Goal: Information Seeking & Learning: Learn about a topic

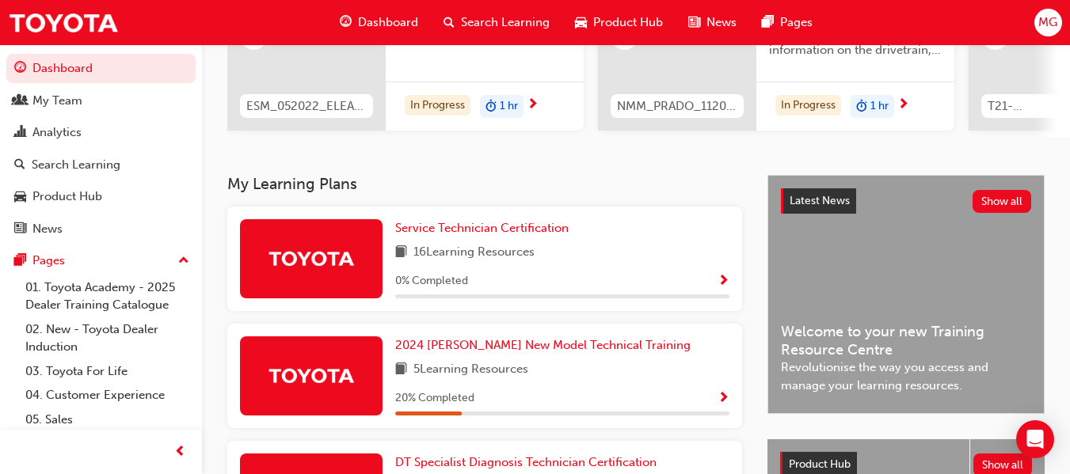
scroll to position [229, 0]
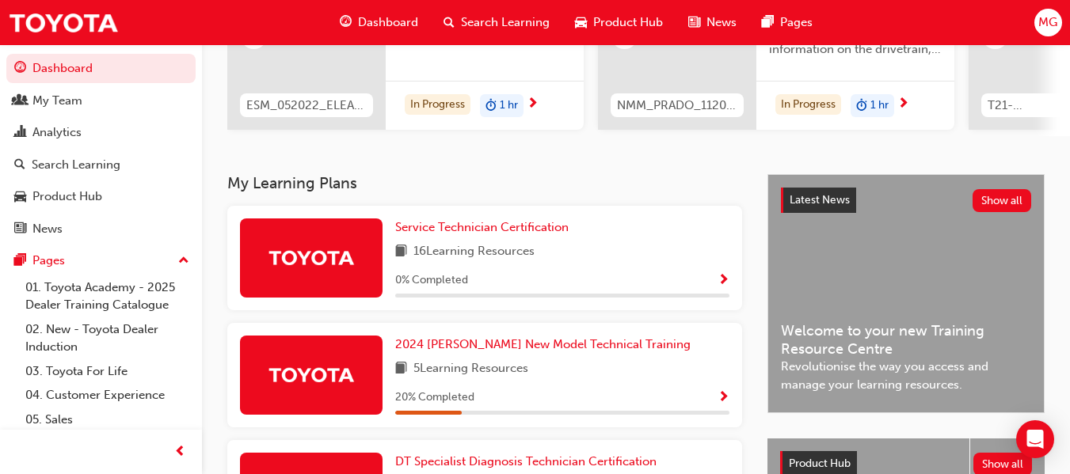
click at [605, 251] on div "16 Learning Resources" at bounding box center [562, 252] width 334 height 20
click at [720, 287] on span "Show Progress" at bounding box center [724, 281] width 12 height 14
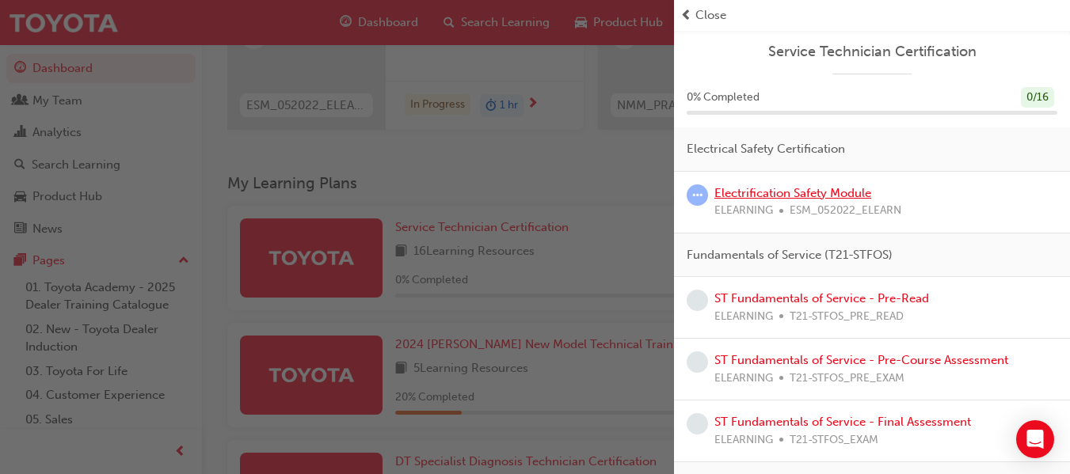
click at [803, 195] on link "Electrification Safety Module" at bounding box center [792, 193] width 157 height 14
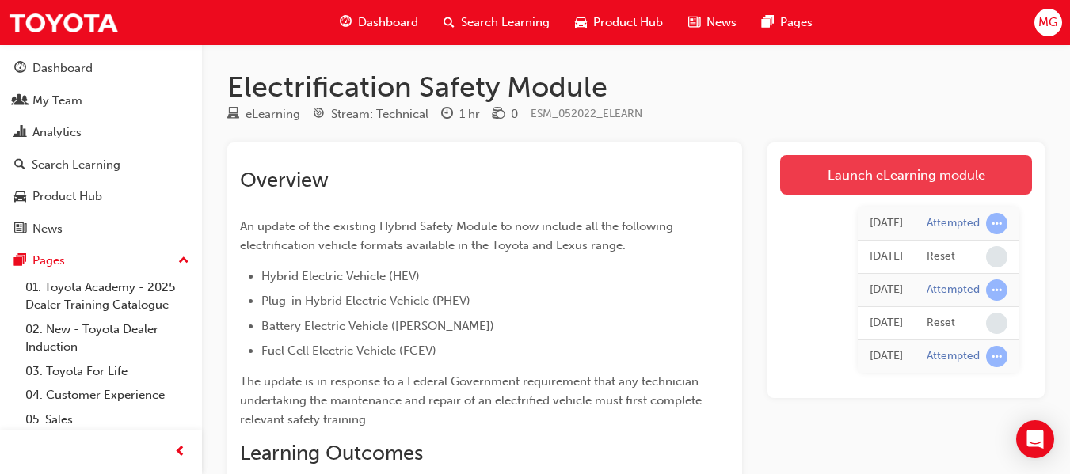
click at [912, 166] on link "Launch eLearning module" at bounding box center [906, 175] width 252 height 40
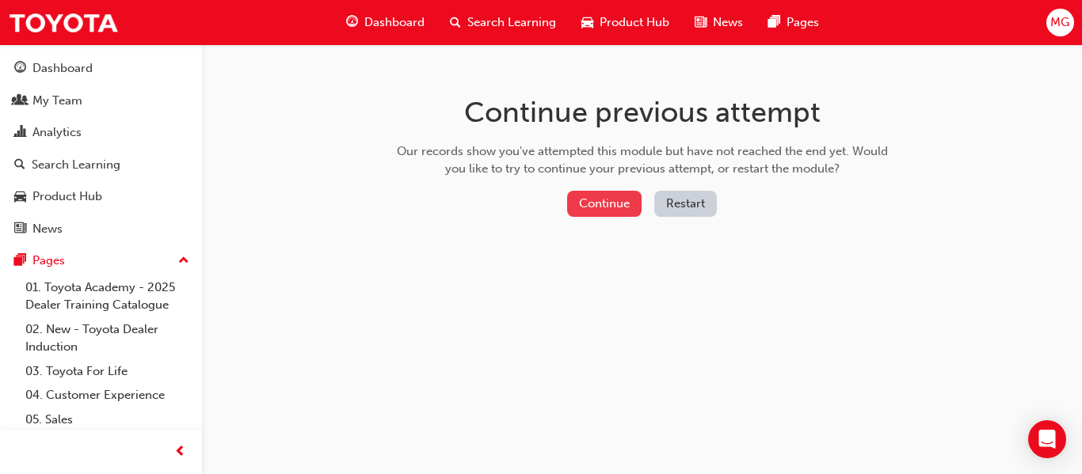
click at [603, 207] on button "Continue" at bounding box center [604, 204] width 74 height 26
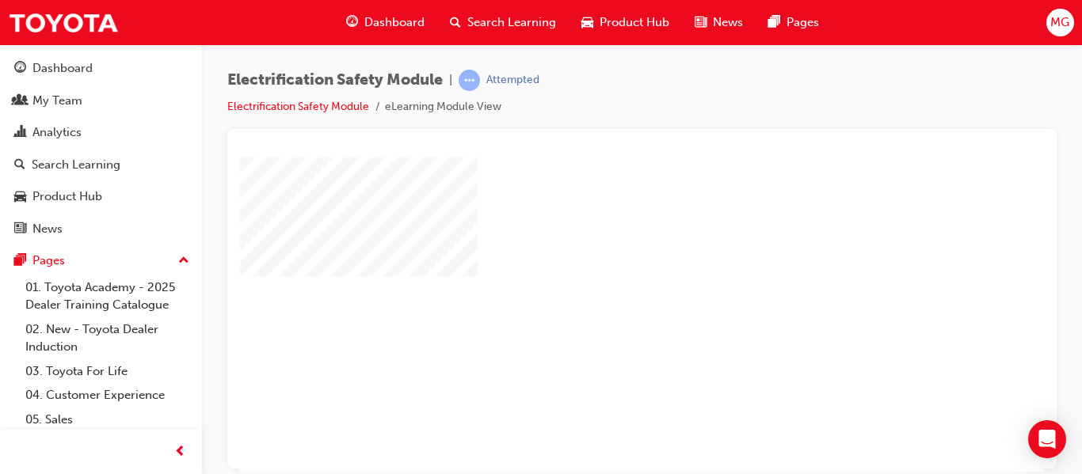
click at [596, 268] on div "play" at bounding box center [596, 268] width 0 height 0
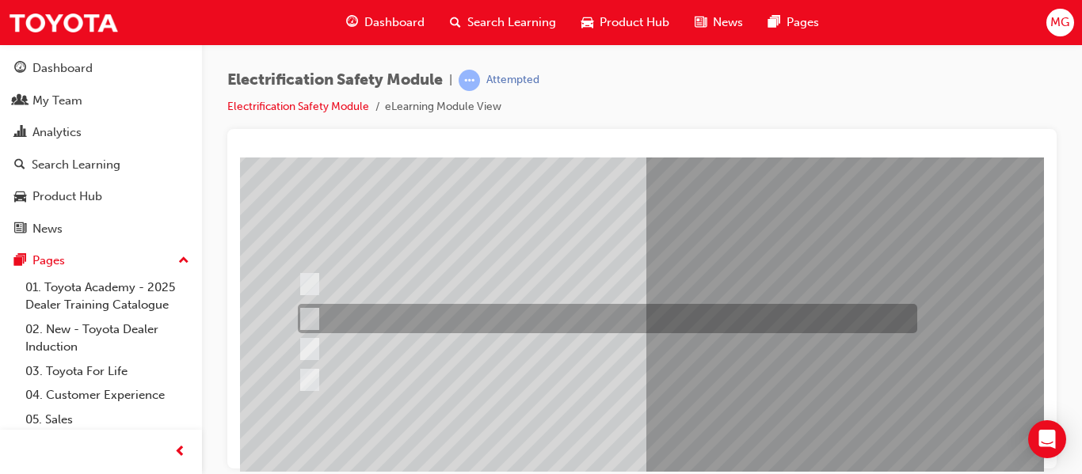
scroll to position [90, 0]
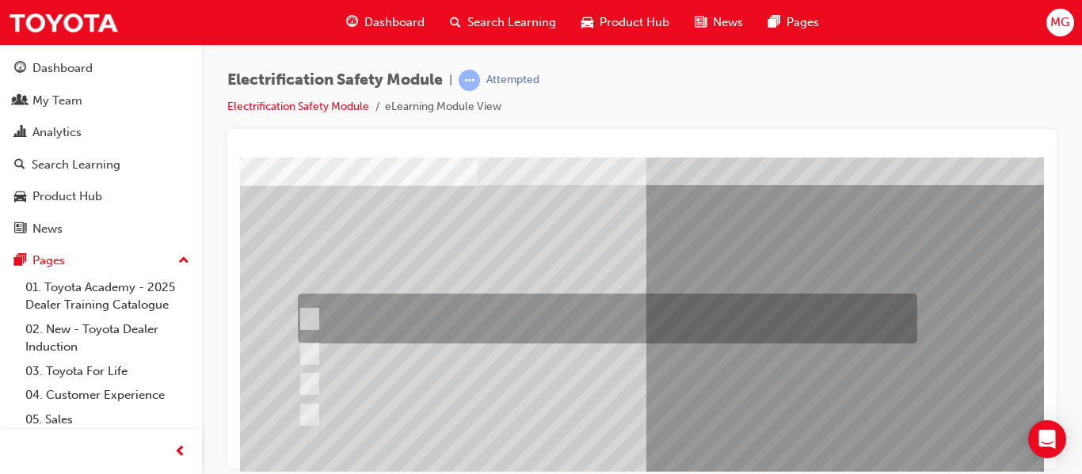
click at [306, 318] on input "The READY light will illuminate when the vehicle is turned on and ready to driv…" at bounding box center [305, 318] width 17 height 17
checkbox input "true"
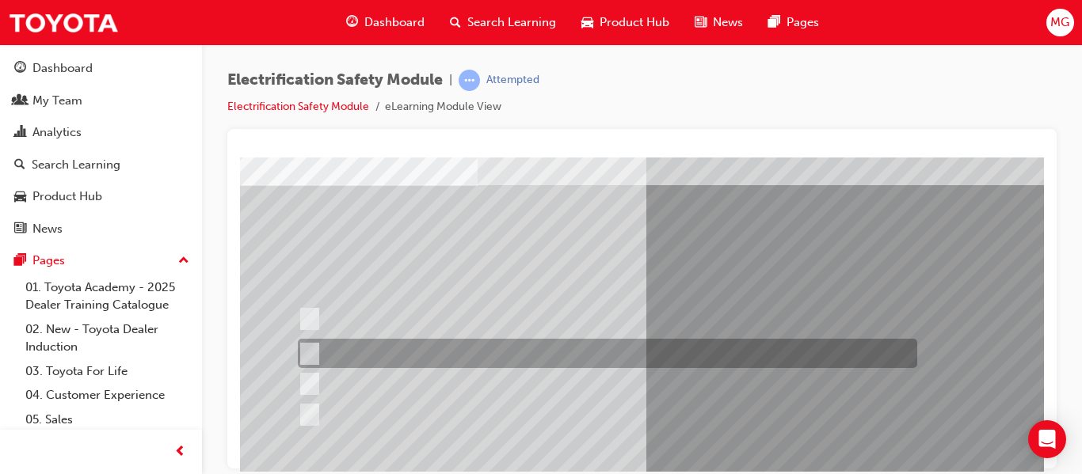
click at [311, 356] on input "The Main Display will show the power flow for the driveline." at bounding box center [305, 353] width 17 height 17
checkbox input "true"
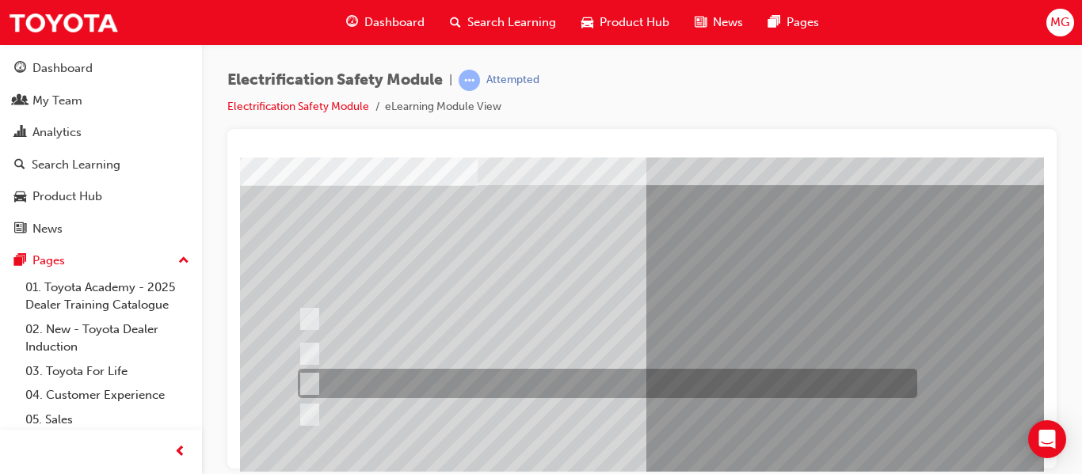
click at [306, 386] on input "Vehicle Motive Force selection types illuminated e.g. (EV/HV)." at bounding box center [305, 383] width 17 height 17
checkbox input "true"
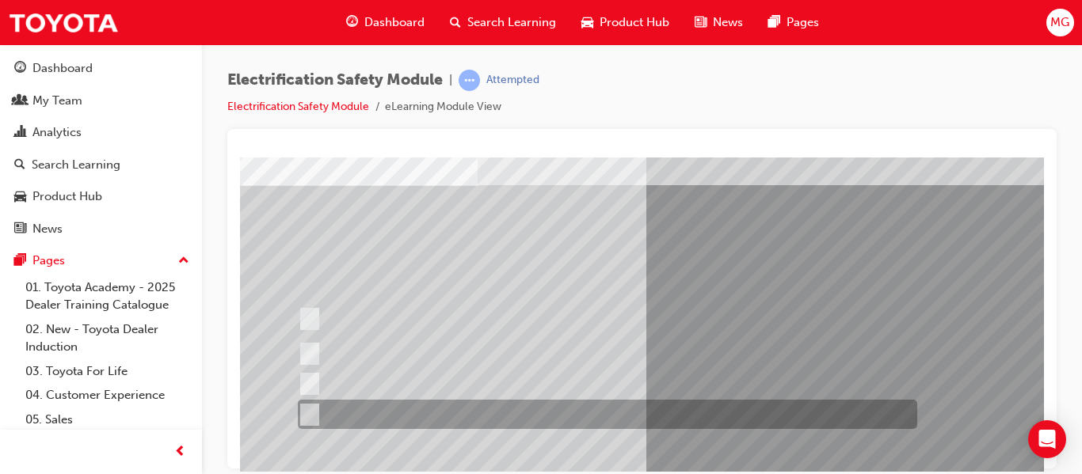
click at [306, 416] on input "Battery Level indicator (State of Charge)." at bounding box center [305, 414] width 17 height 17
checkbox input "true"
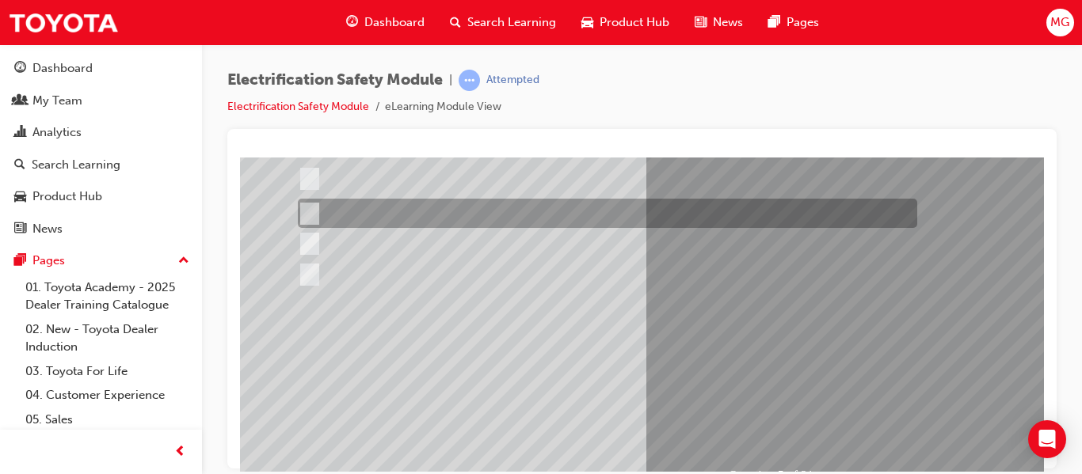
scroll to position [231, 0]
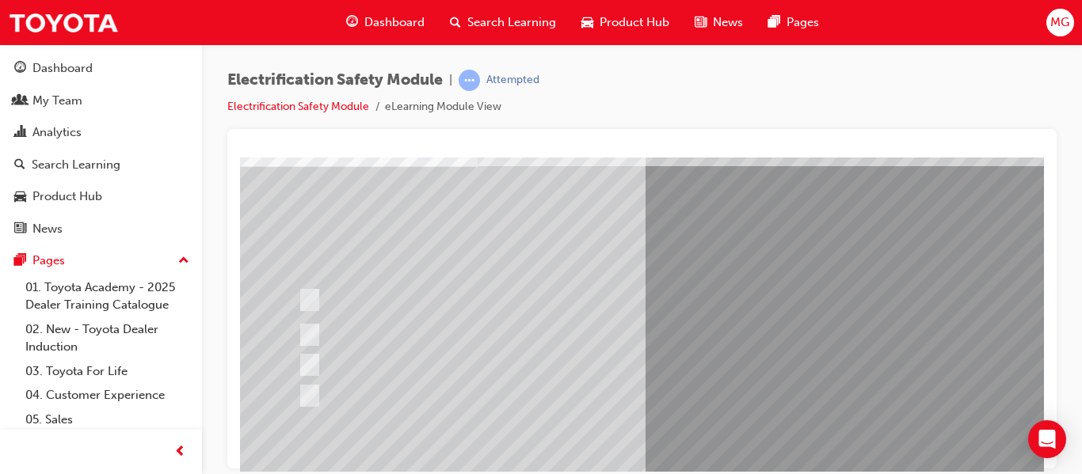
scroll to position [291, 0]
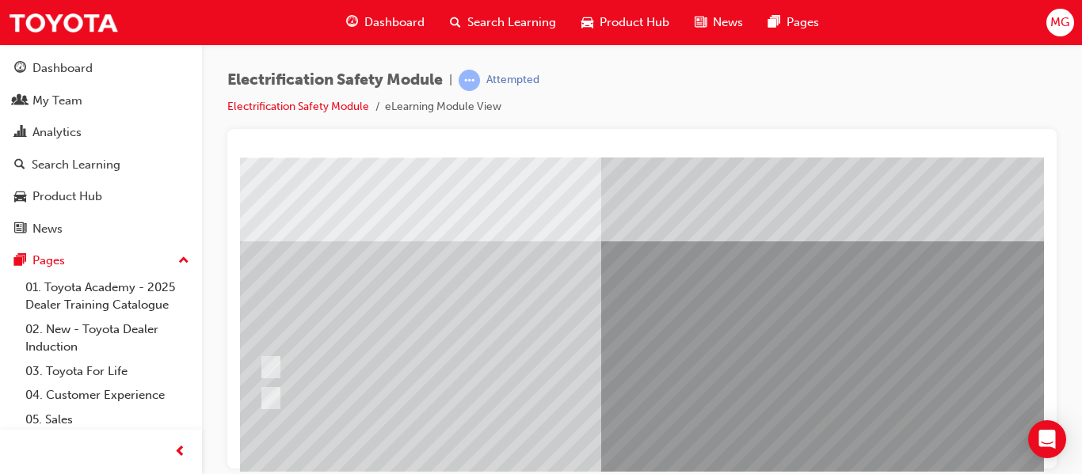
scroll to position [118, 44]
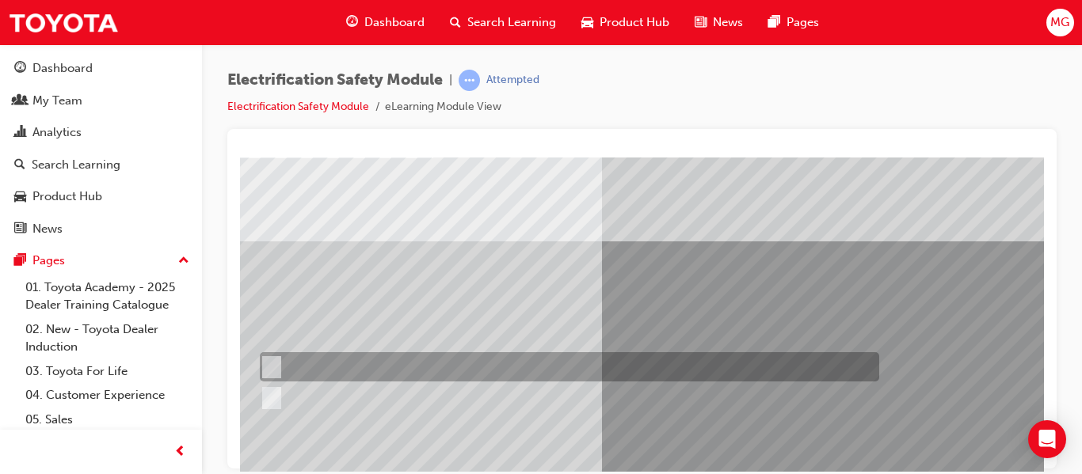
click at [278, 364] on div at bounding box center [565, 366] width 619 height 29
radio input "true"
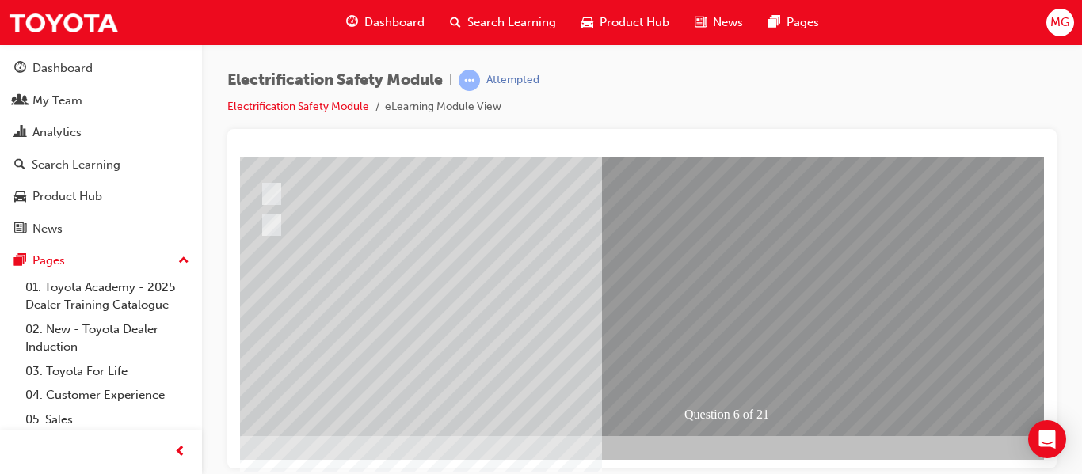
scroll to position [291, 44]
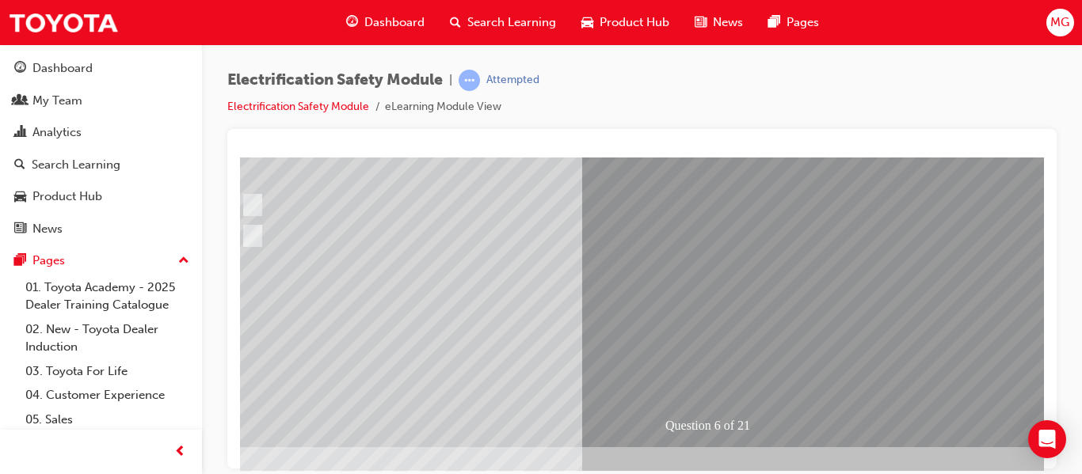
scroll to position [291, 63]
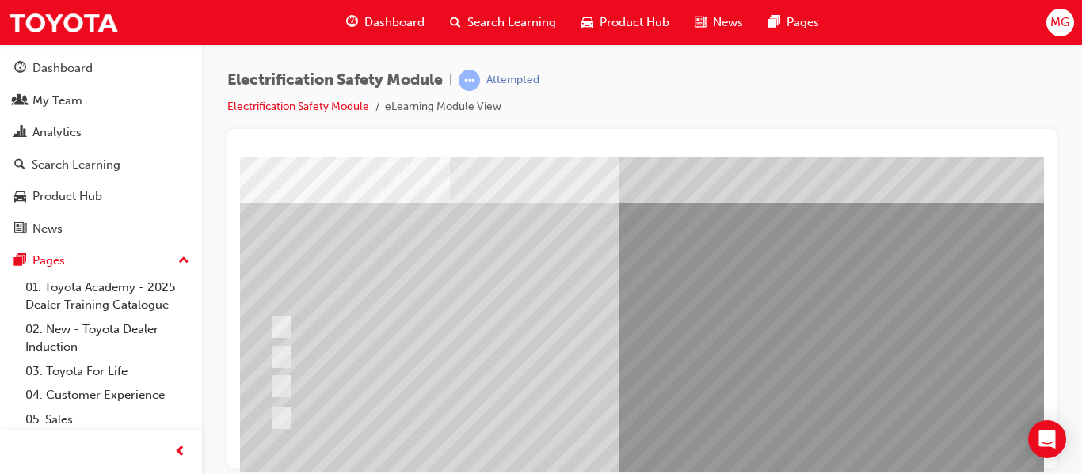
scroll to position [72, 28]
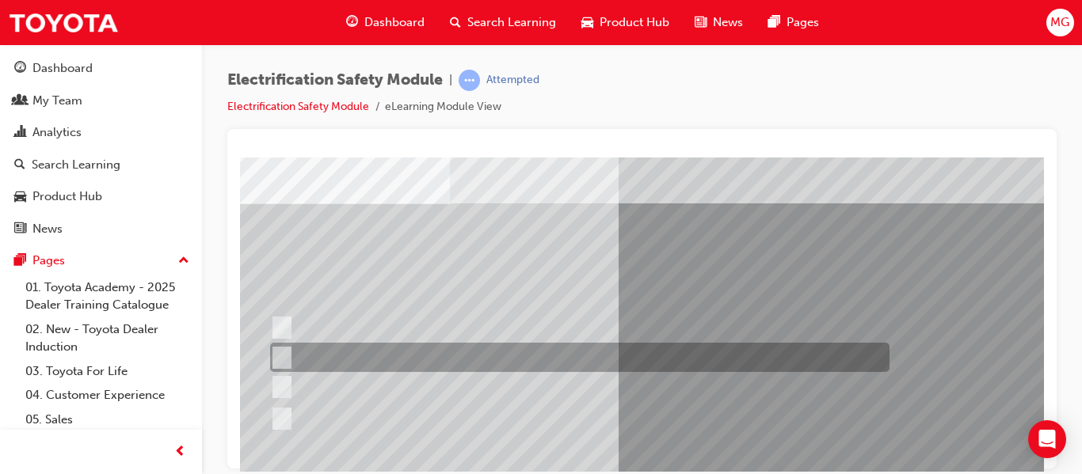
click at [284, 356] on input "Be detected and the system will shut down." at bounding box center [278, 357] width 17 height 17
radio input "true"
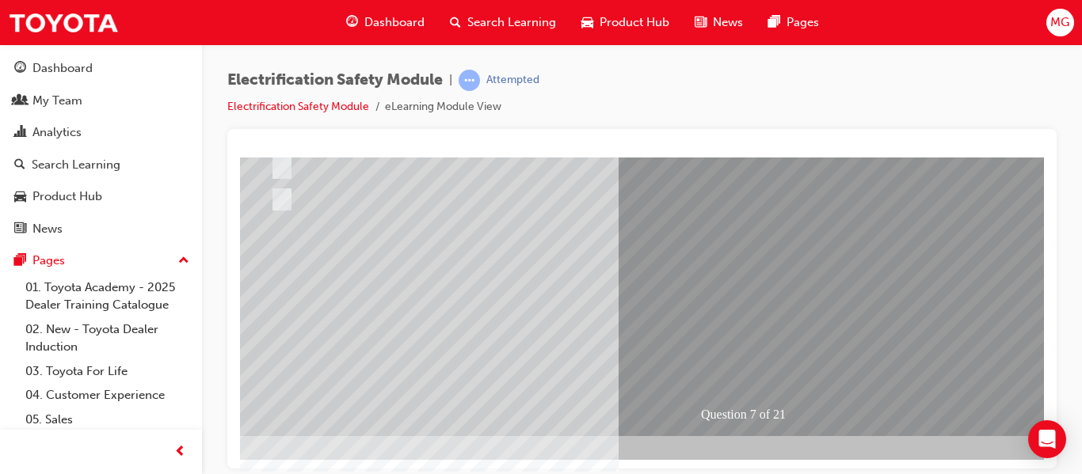
scroll to position [290, 28]
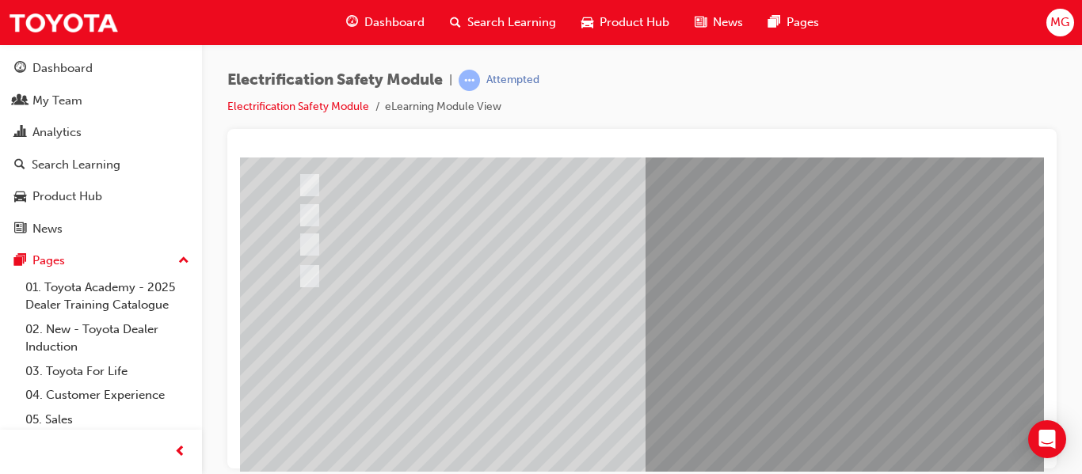
scroll to position [220, 0]
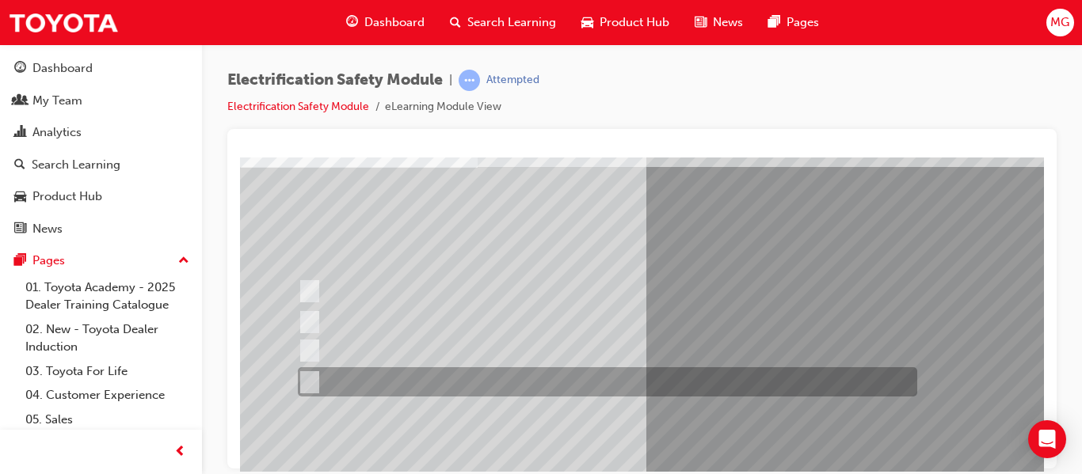
scroll to position [108, 0]
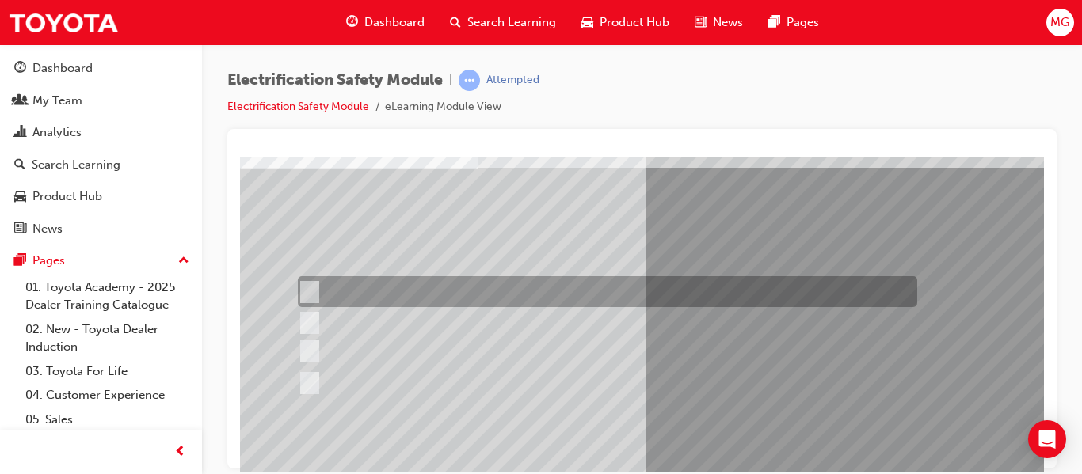
click at [306, 291] on input "Working on the High Voltage System." at bounding box center [306, 292] width 17 height 17
radio input "true"
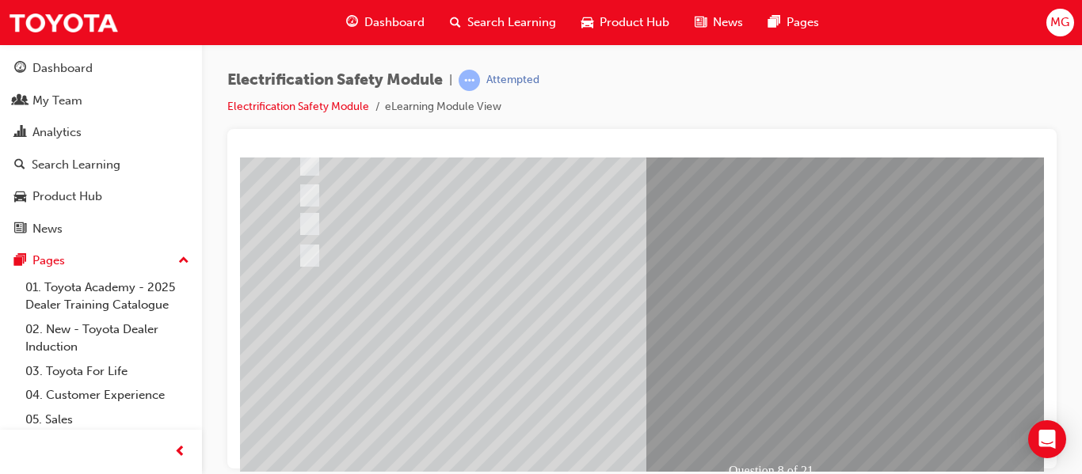
scroll to position [234, 0]
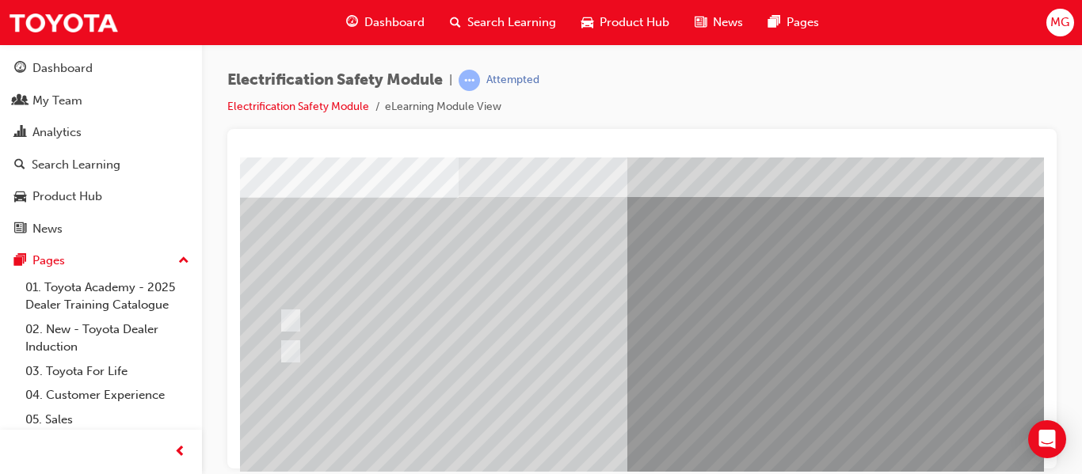
scroll to position [78, 19]
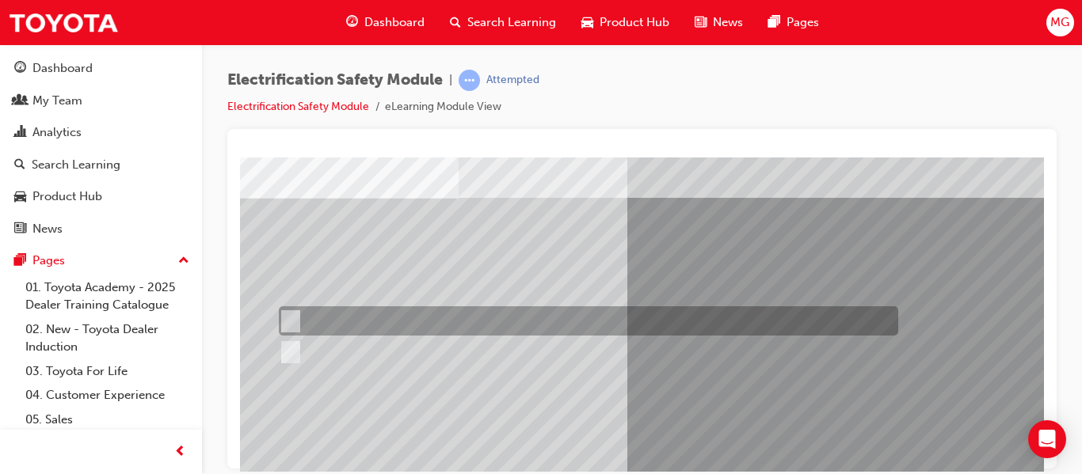
click at [295, 319] on input "True" at bounding box center [287, 321] width 17 height 17
radio input "true"
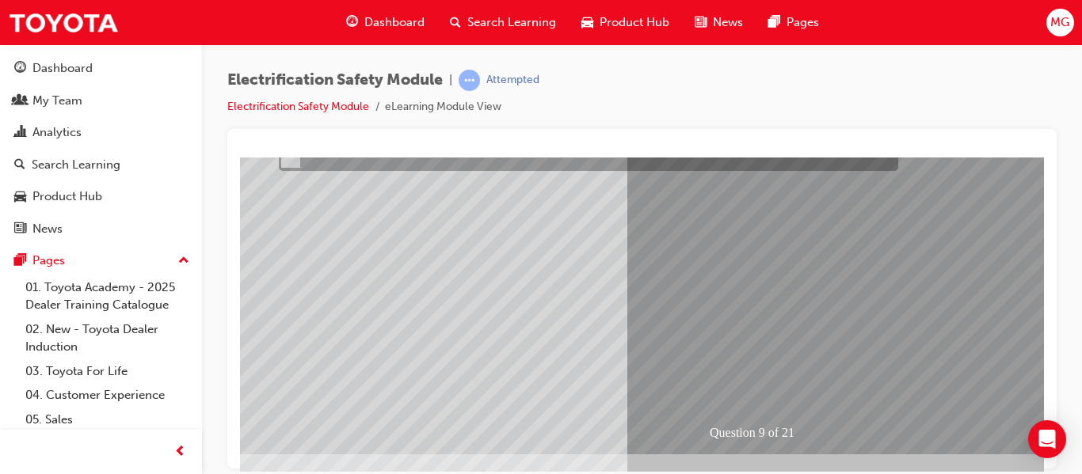
scroll to position [272, 19]
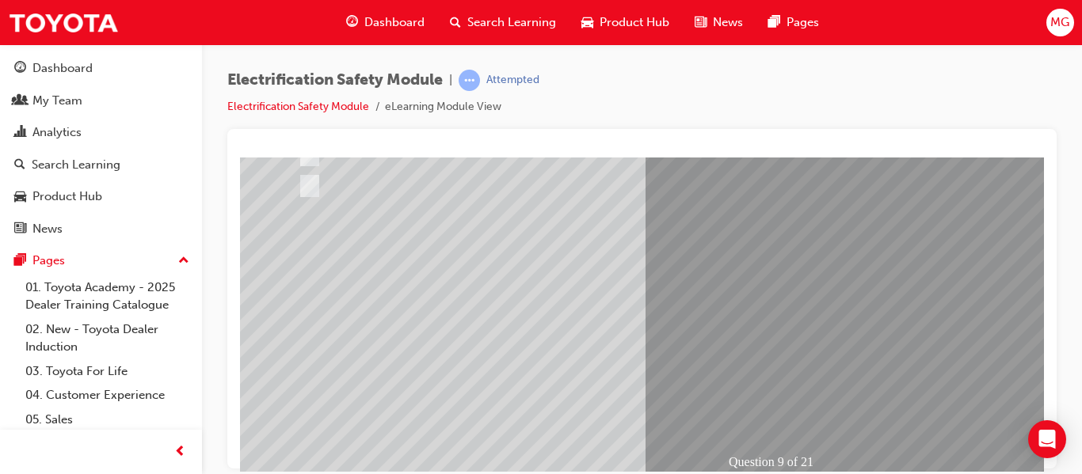
scroll to position [242, 0]
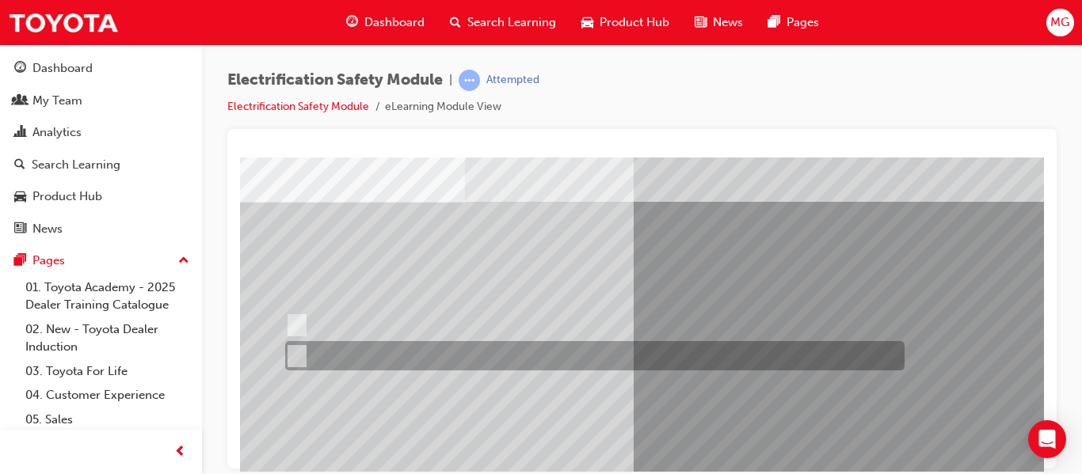
scroll to position [73, 13]
click at [295, 357] on input "True" at bounding box center [293, 356] width 17 height 17
radio input "true"
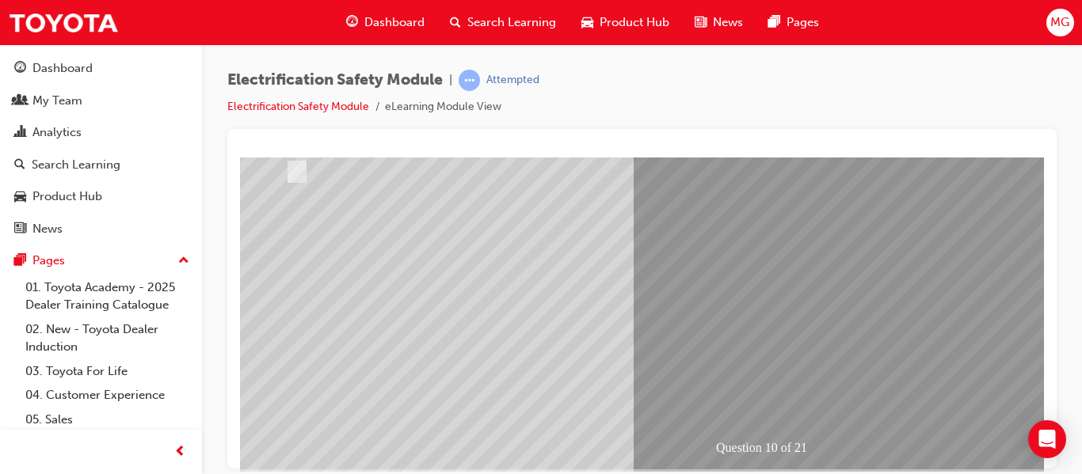
scroll to position [257, 13]
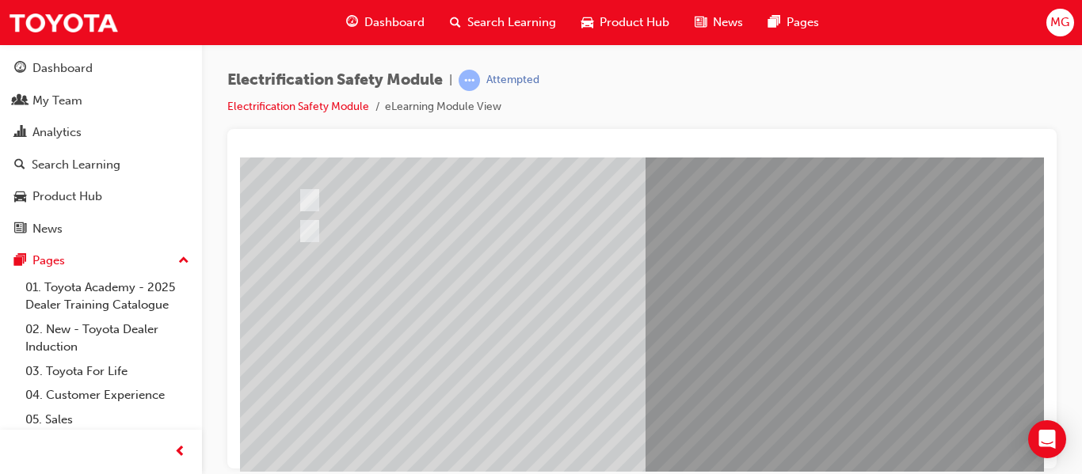
scroll to position [197, 0]
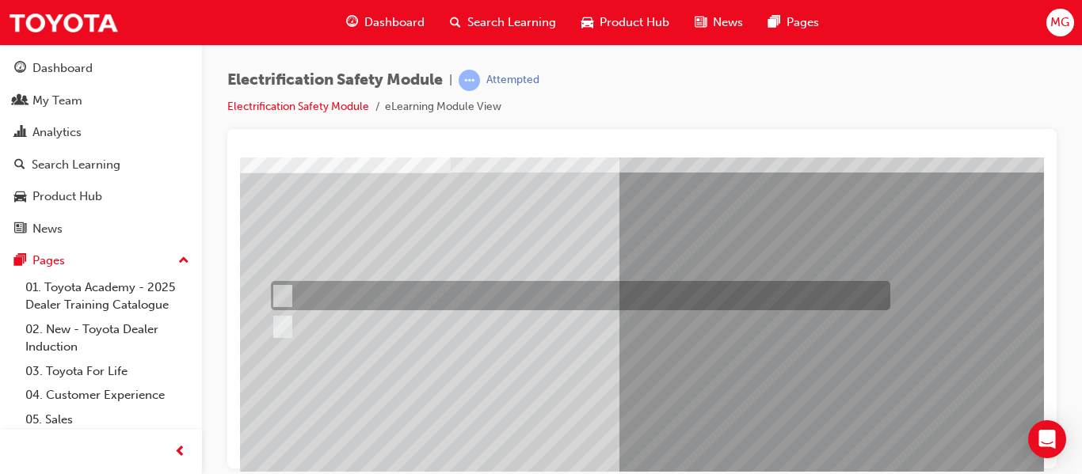
scroll to position [104, 27]
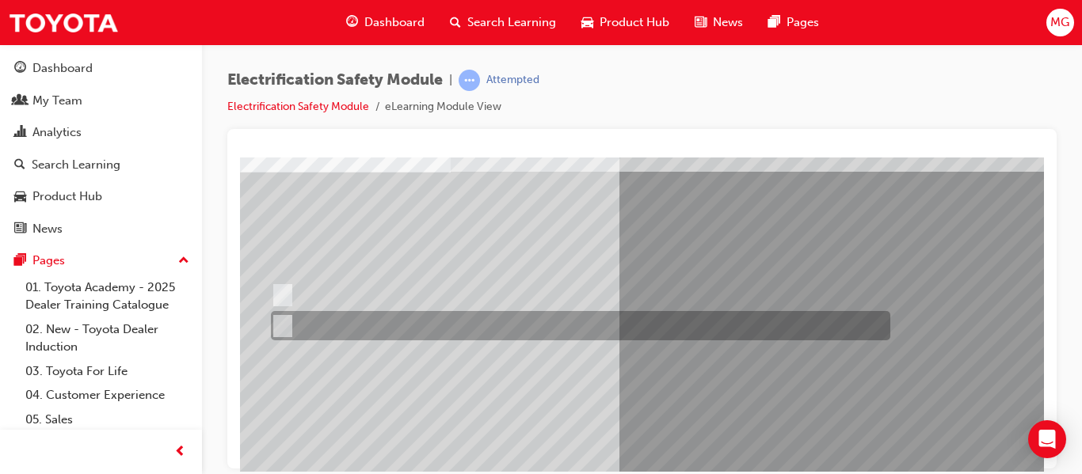
click at [285, 328] on input "False" at bounding box center [279, 326] width 17 height 17
radio input "true"
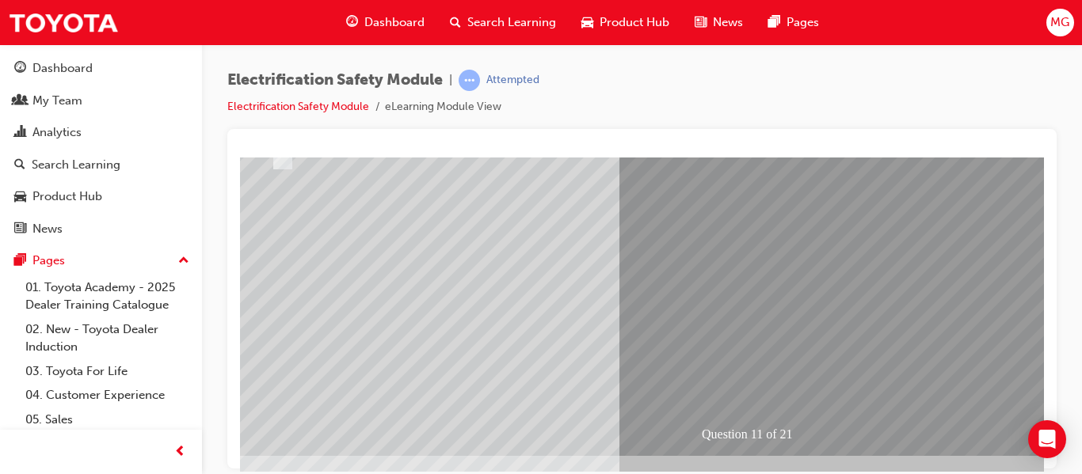
scroll to position [271, 27]
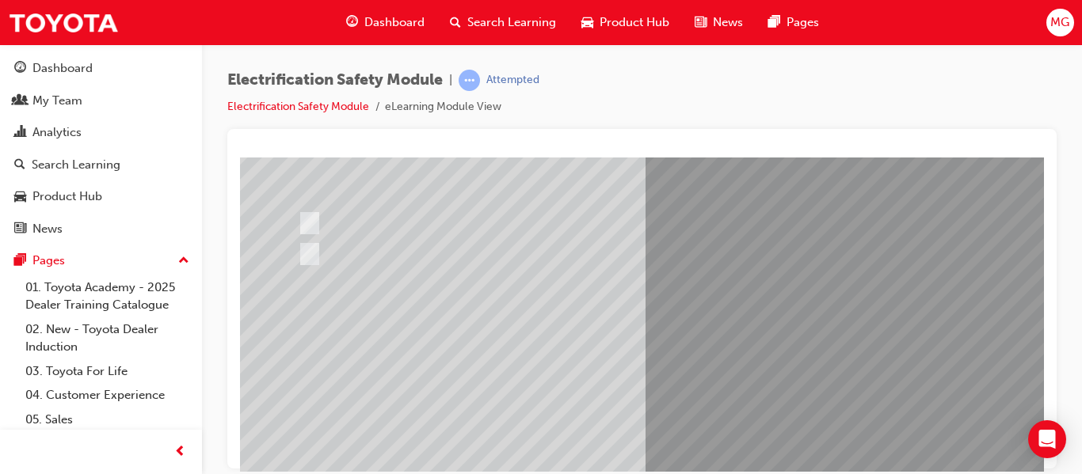
scroll to position [175, 0]
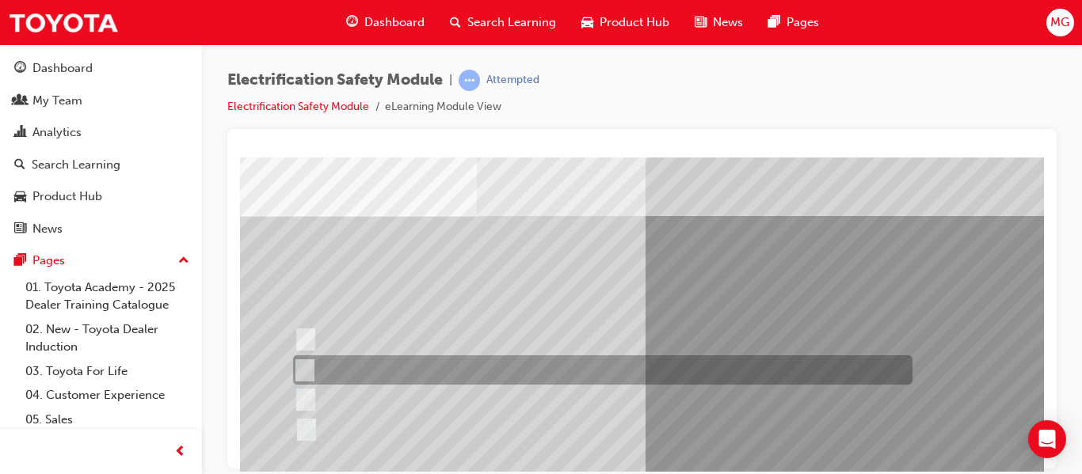
scroll to position [129, 1]
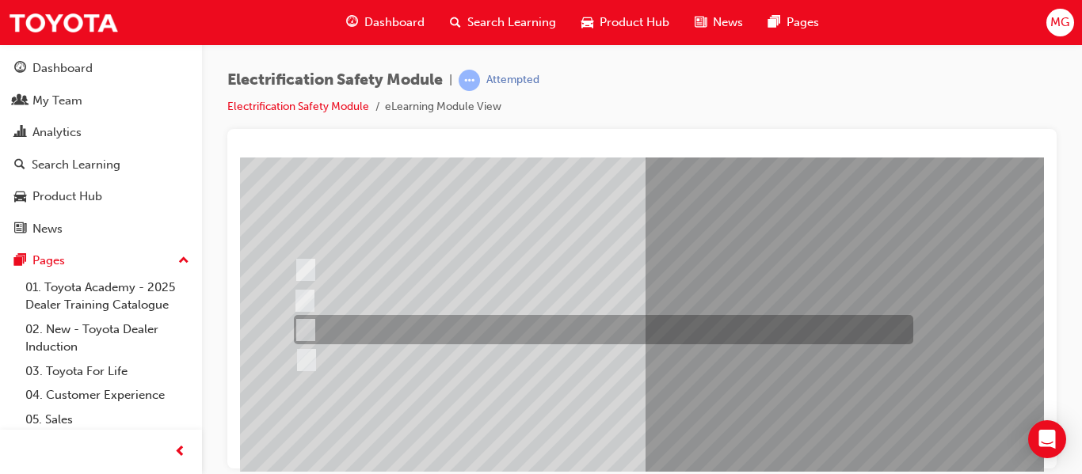
click at [306, 329] on input "Outside the vehicle’s detection area for entry and start system." at bounding box center [302, 330] width 17 height 17
radio input "true"
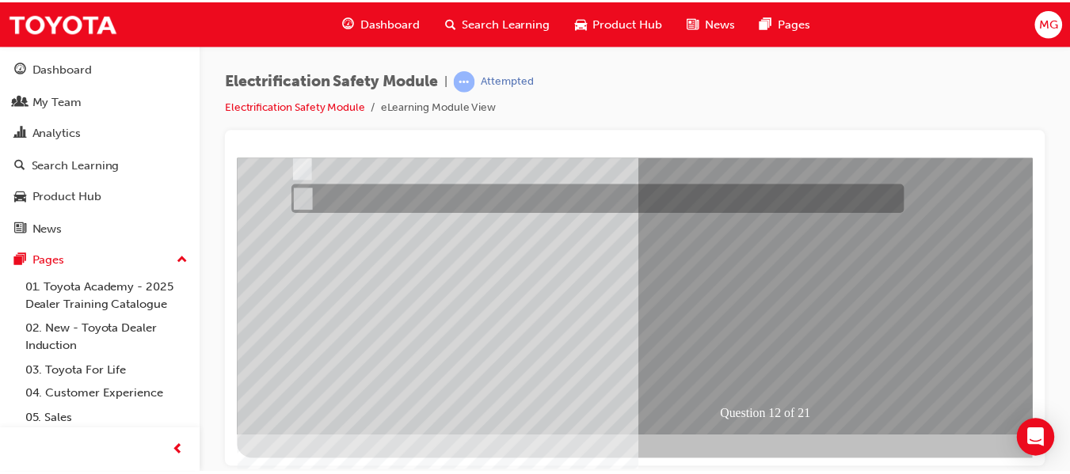
scroll to position [290, 1]
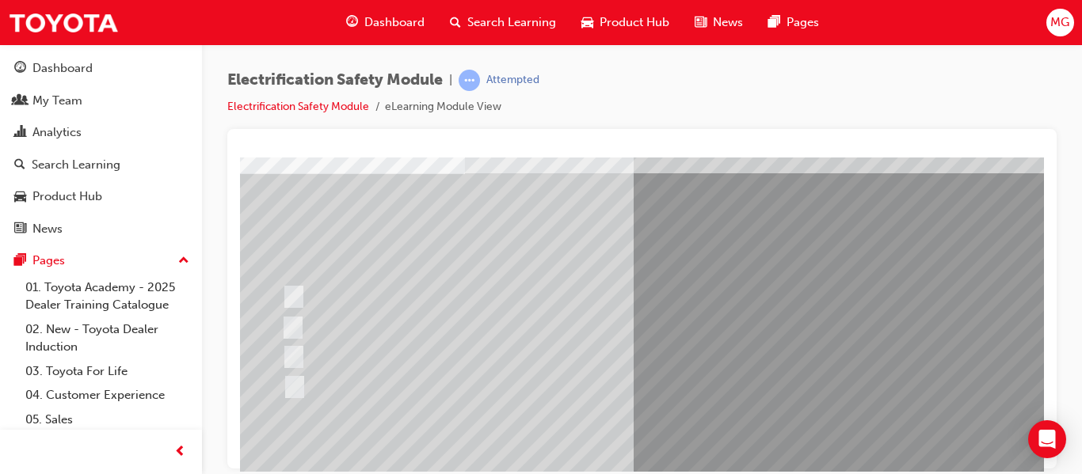
scroll to position [101, 13]
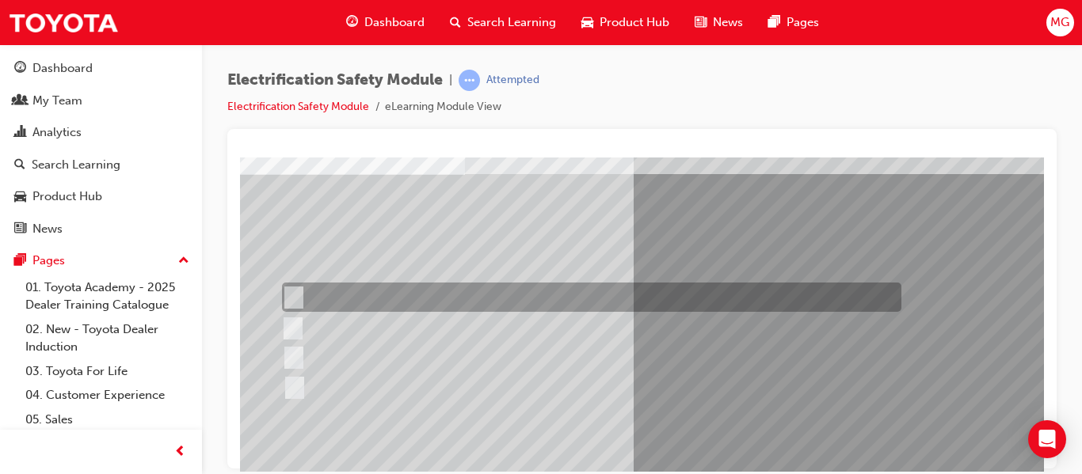
click at [295, 296] on input "Remove the Service Plug Grip" at bounding box center [290, 297] width 17 height 17
radio input "true"
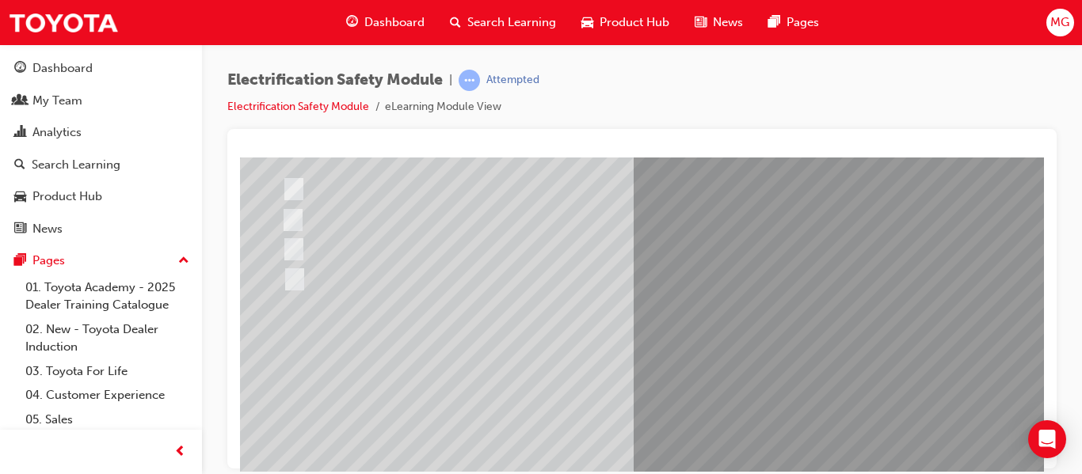
scroll to position [291, 13]
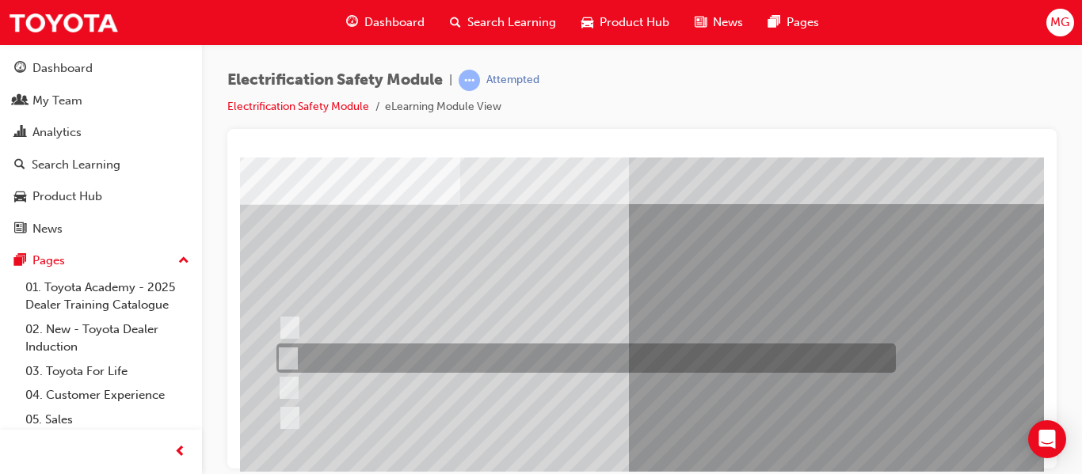
scroll to position [71, 18]
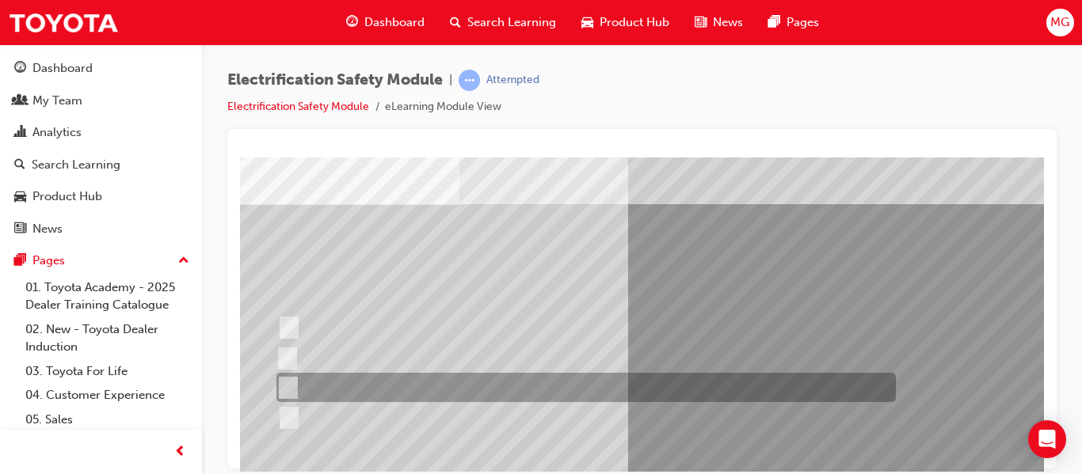
click at [281, 383] on input "10 minutes" at bounding box center [284, 387] width 17 height 17
radio input "true"
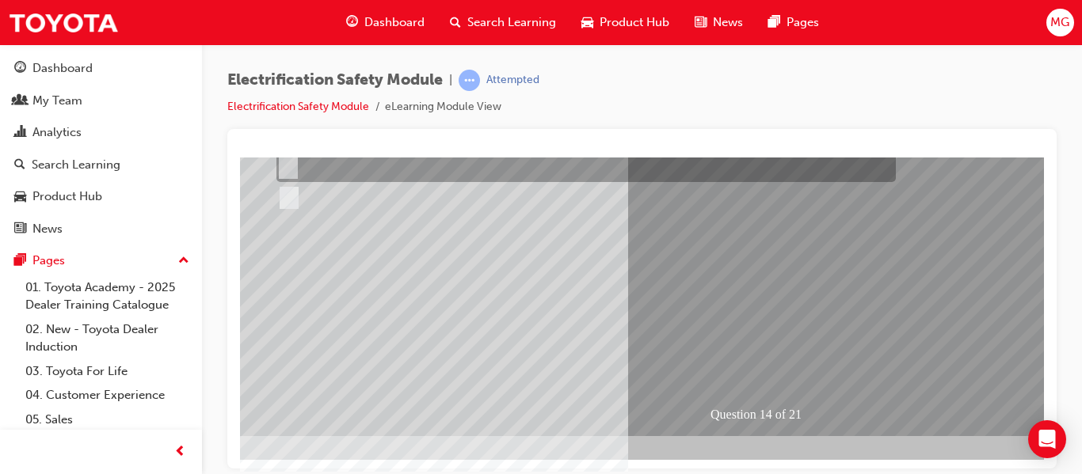
scroll to position [291, 18]
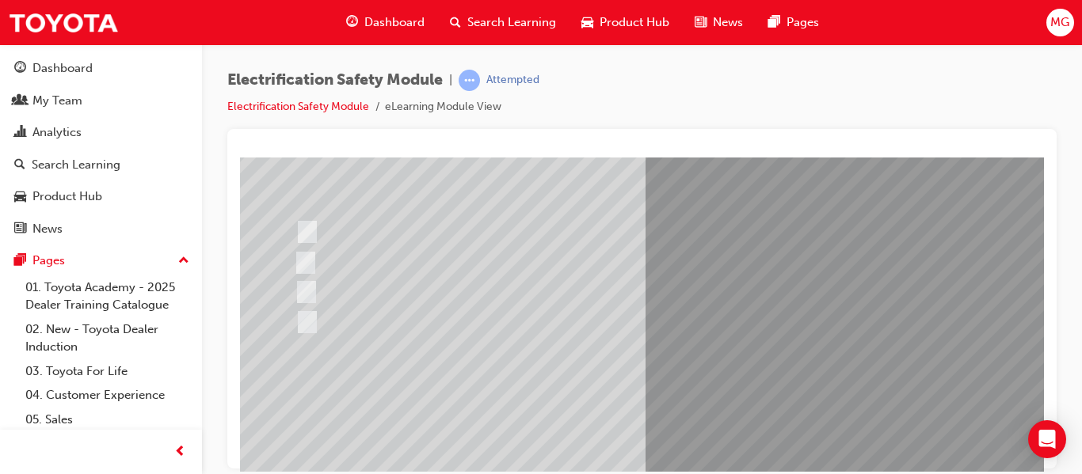
scroll to position [166, 0]
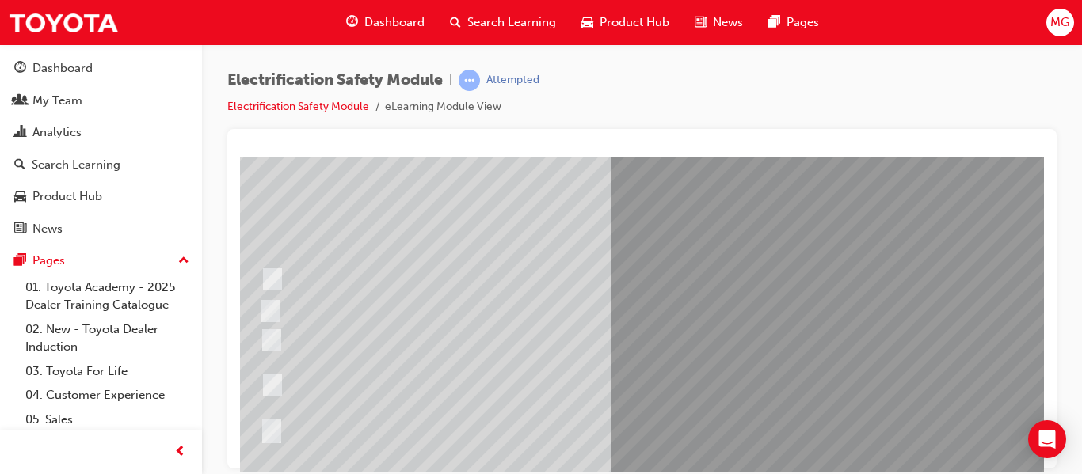
scroll to position [119, 34]
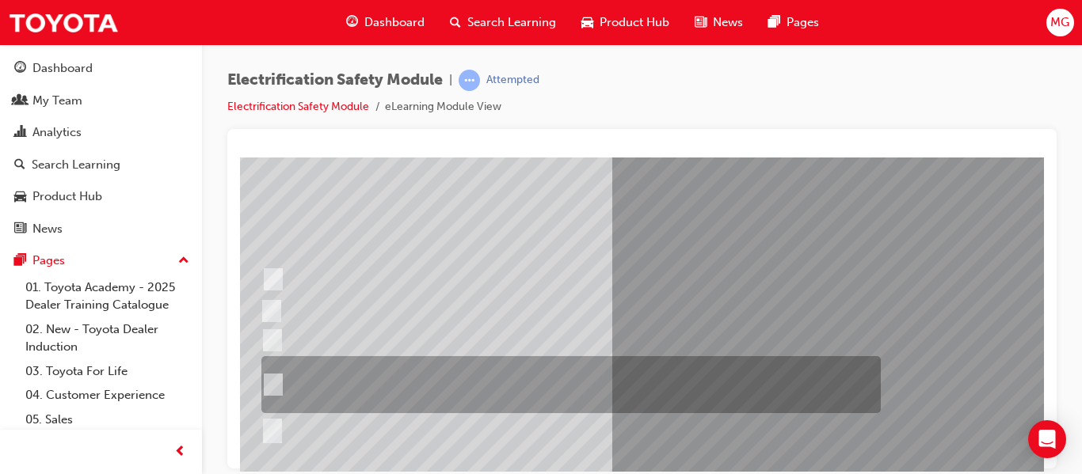
click at [271, 385] on input "The High Voltage Capacitor Terminal for 0 volts and the High Voltage Capacitor …" at bounding box center [269, 384] width 17 height 17
radio input "true"
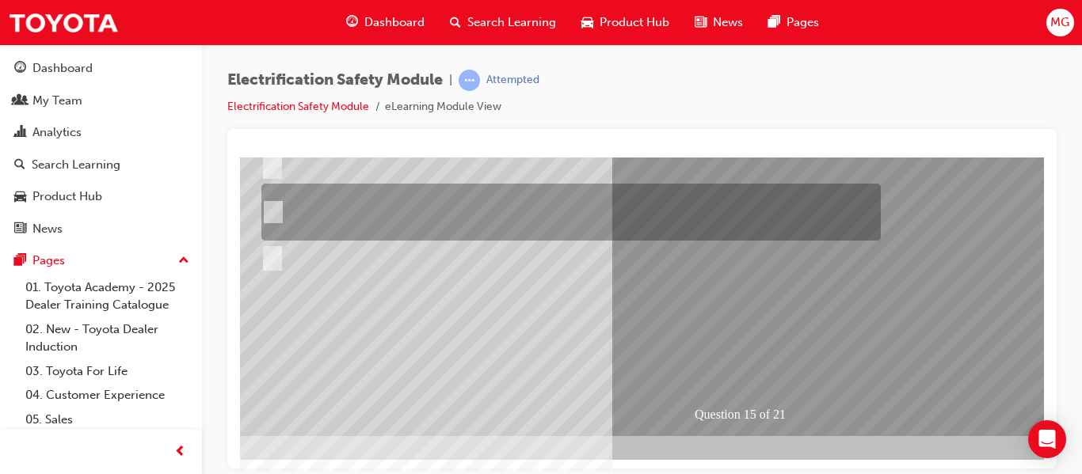
scroll to position [291, 34]
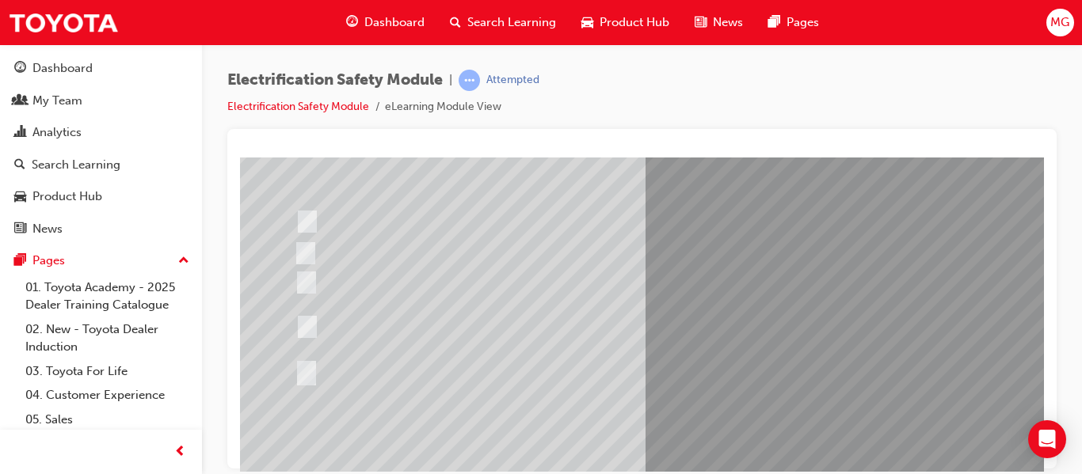
scroll to position [176, 0]
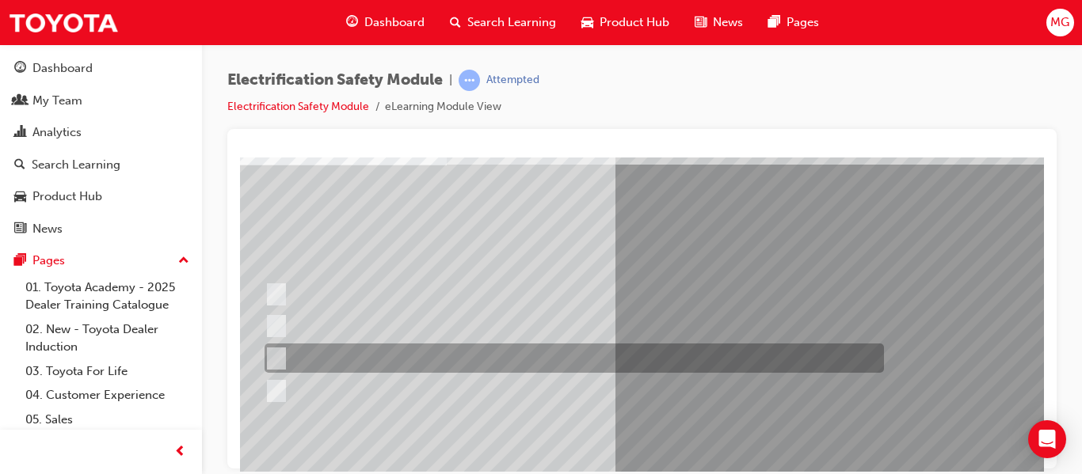
scroll to position [115, 31]
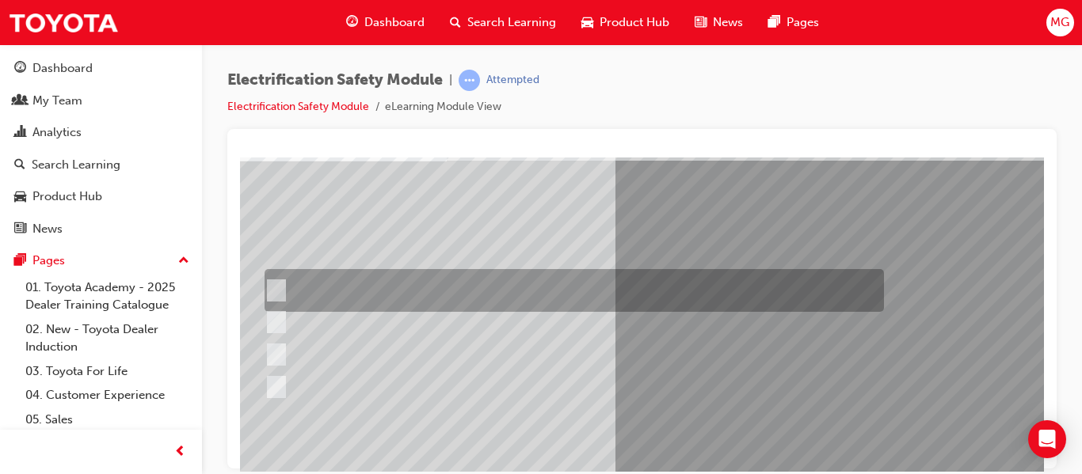
click at [275, 288] on input "Insulate the High Voltage Connector/Motor Side Cable Connection with Insulated …" at bounding box center [273, 290] width 17 height 17
radio input "true"
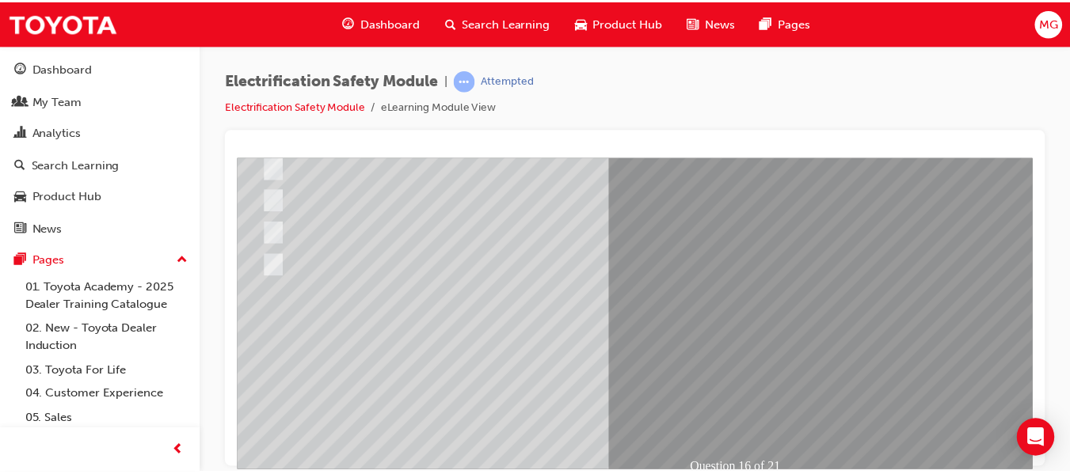
scroll to position [291, 31]
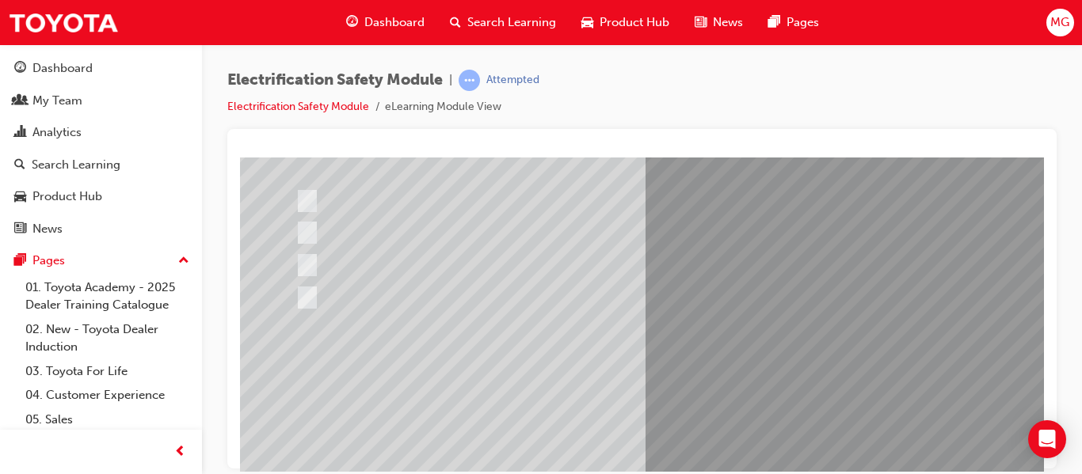
scroll to position [203, 0]
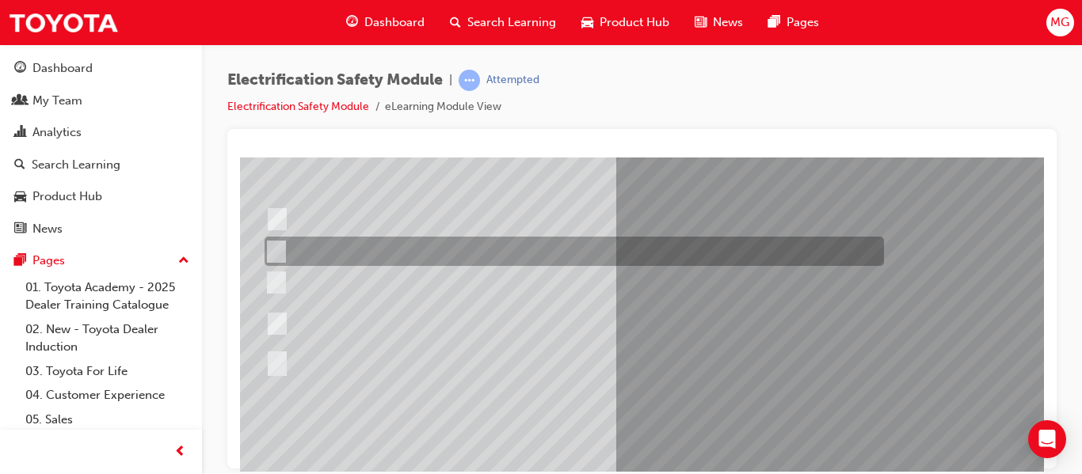
scroll to position [178, 30]
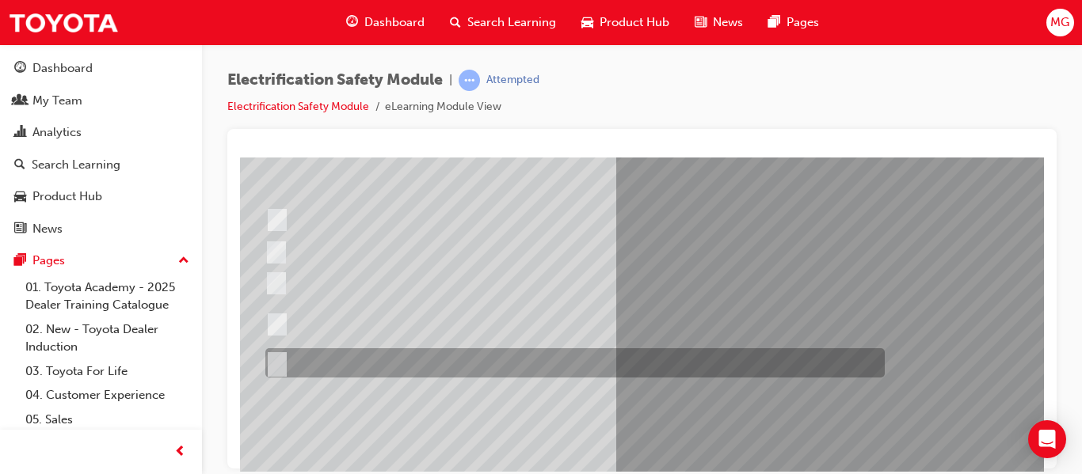
click at [282, 361] on input "All of the above." at bounding box center [273, 363] width 17 height 17
radio input "true"
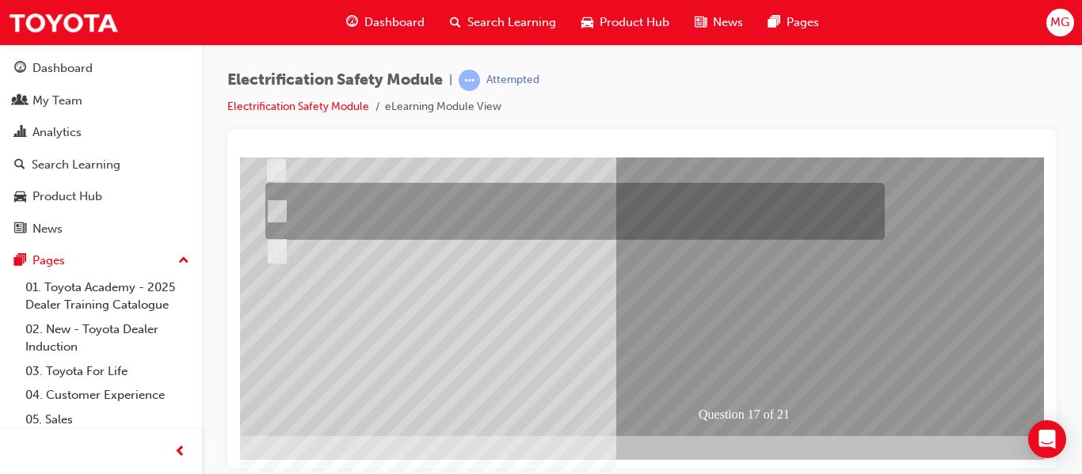
scroll to position [290, 30]
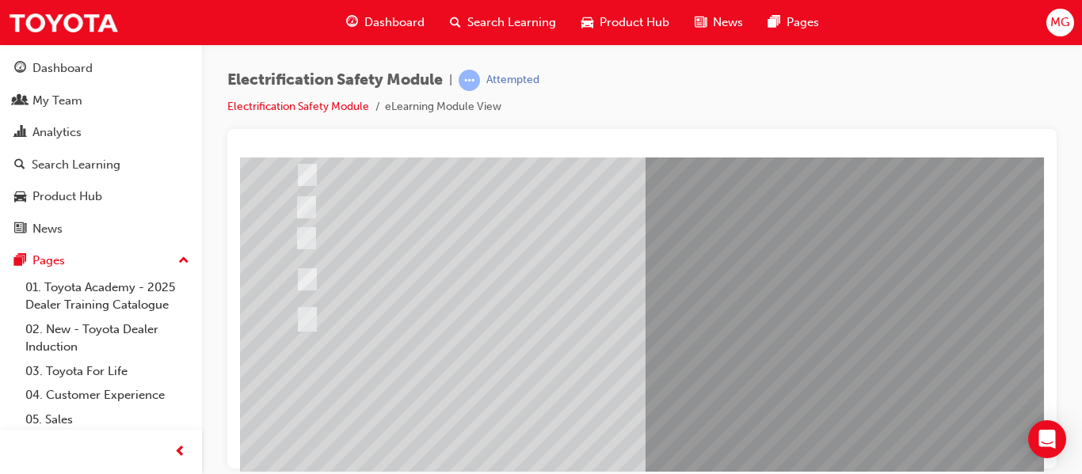
scroll to position [223, 0]
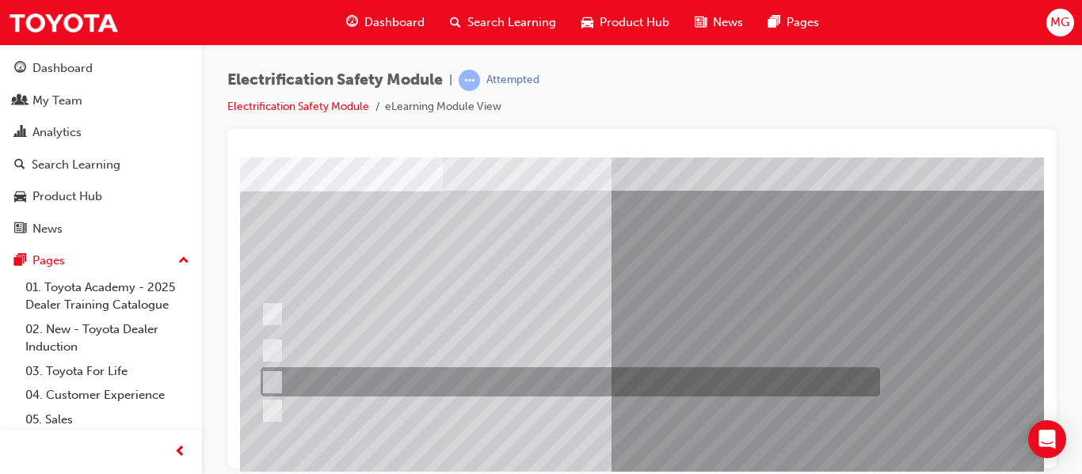
scroll to position [84, 35]
click at [271, 383] on input "Discard the gloves and use a new pair." at bounding box center [269, 383] width 17 height 17
radio input "true"
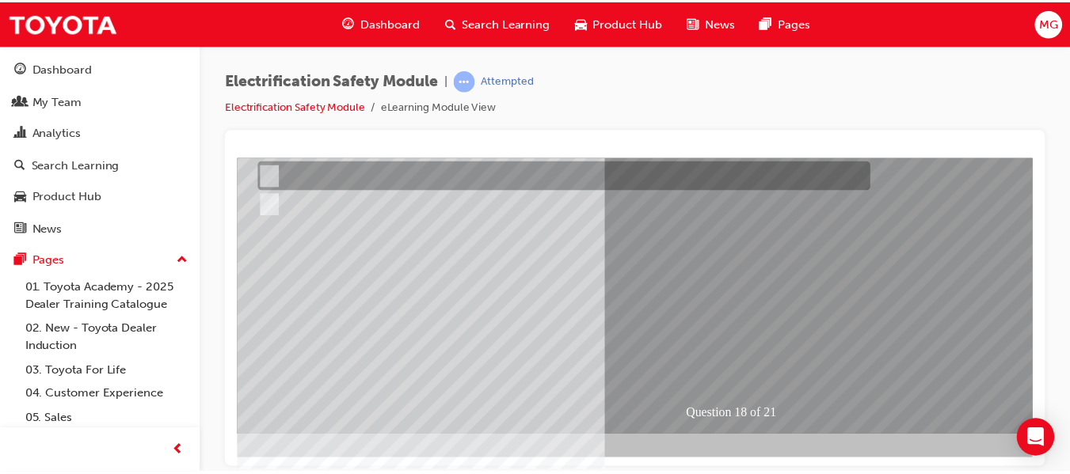
scroll to position [291, 35]
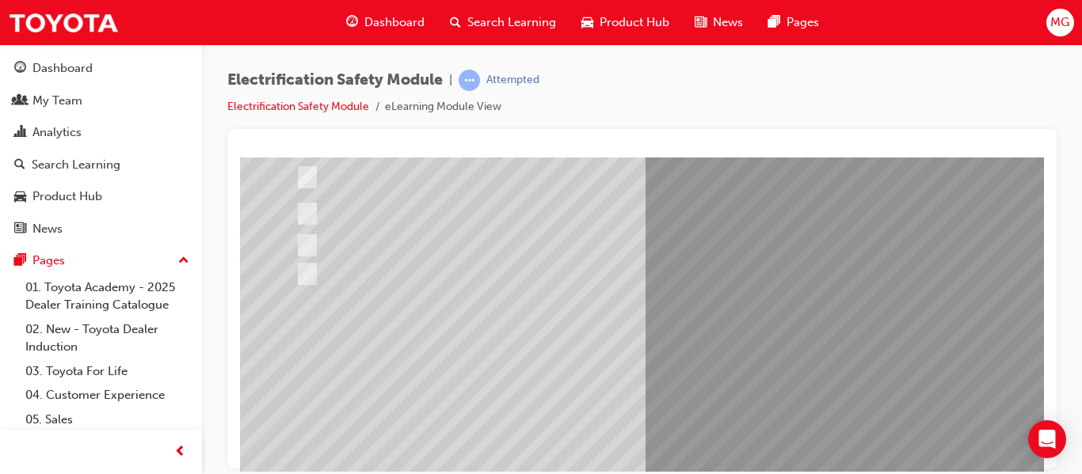
scroll to position [223, 0]
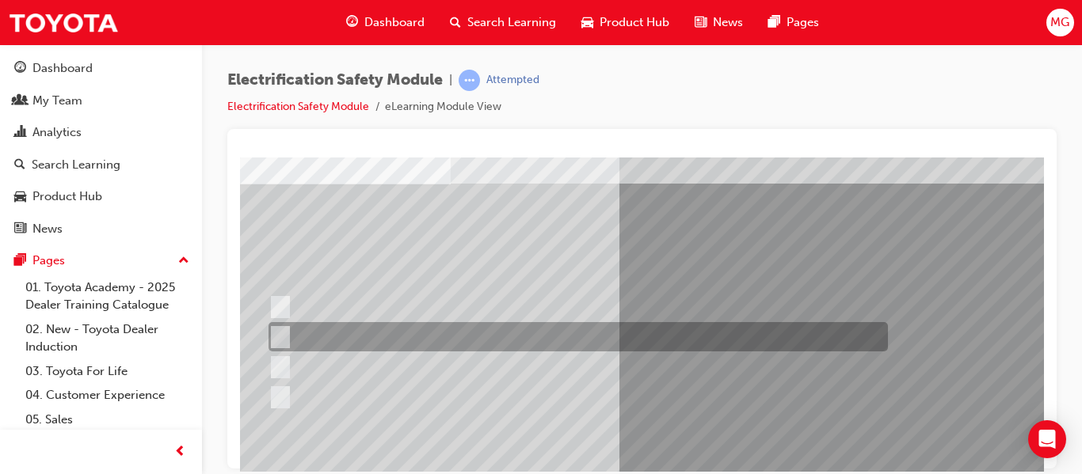
scroll to position [81, 27]
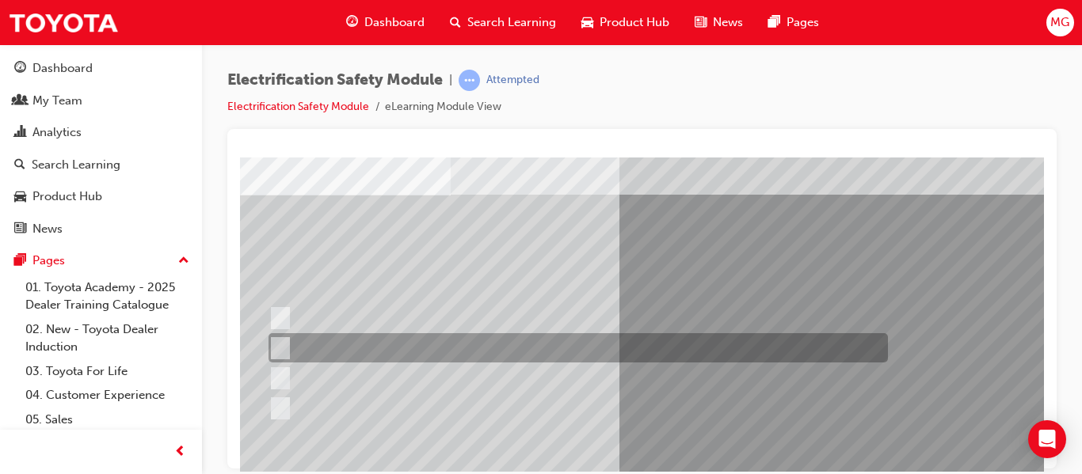
click at [276, 341] on input "To protect Electrical Insulating Gloves from mechanical damage." at bounding box center [276, 348] width 17 height 17
radio input "true"
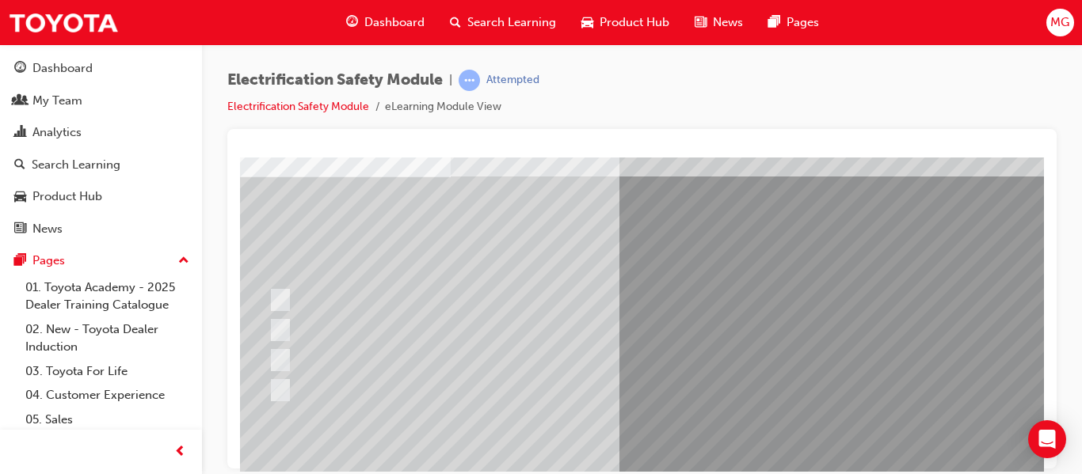
scroll to position [98, 27]
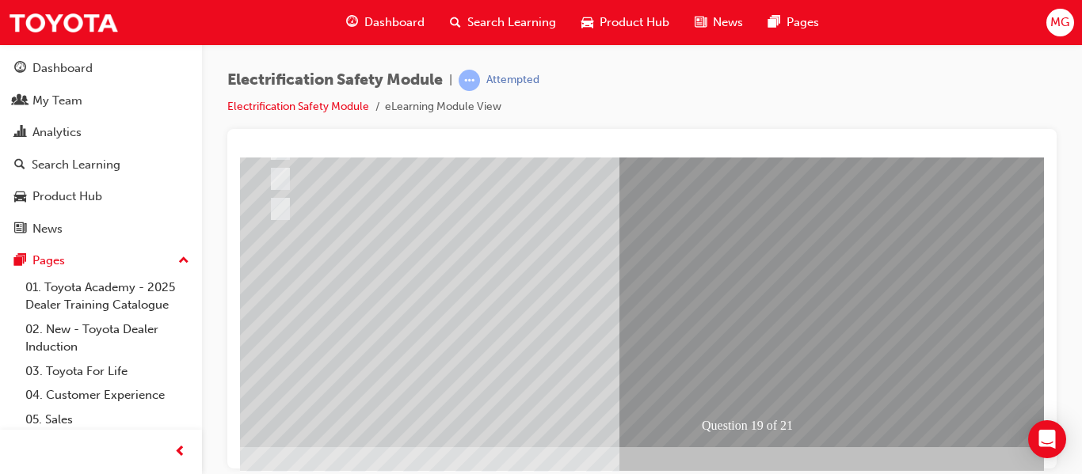
scroll to position [280, 27]
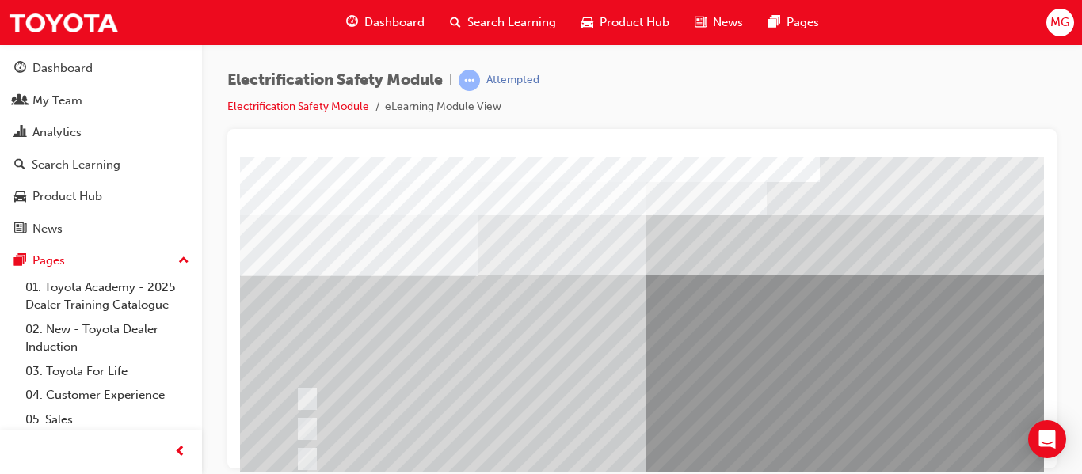
scroll to position [159, 0]
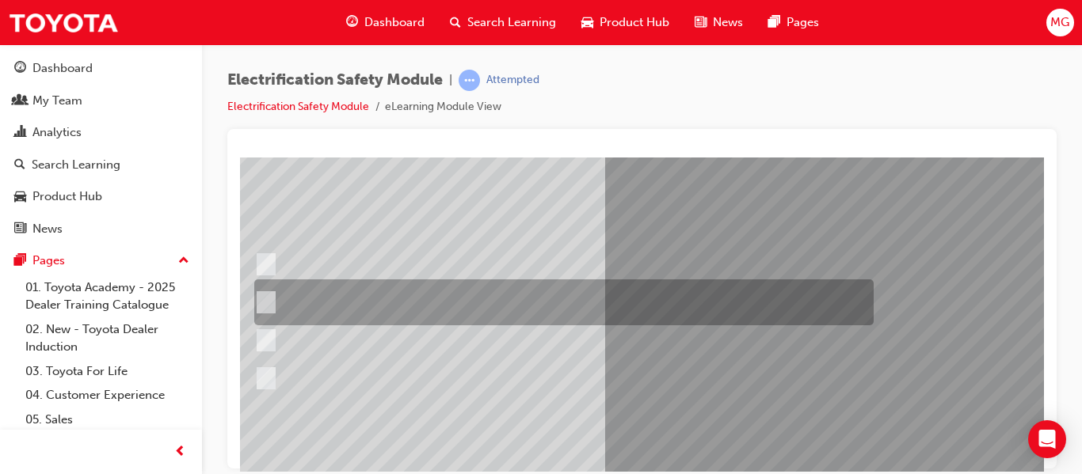
scroll to position [140, 41]
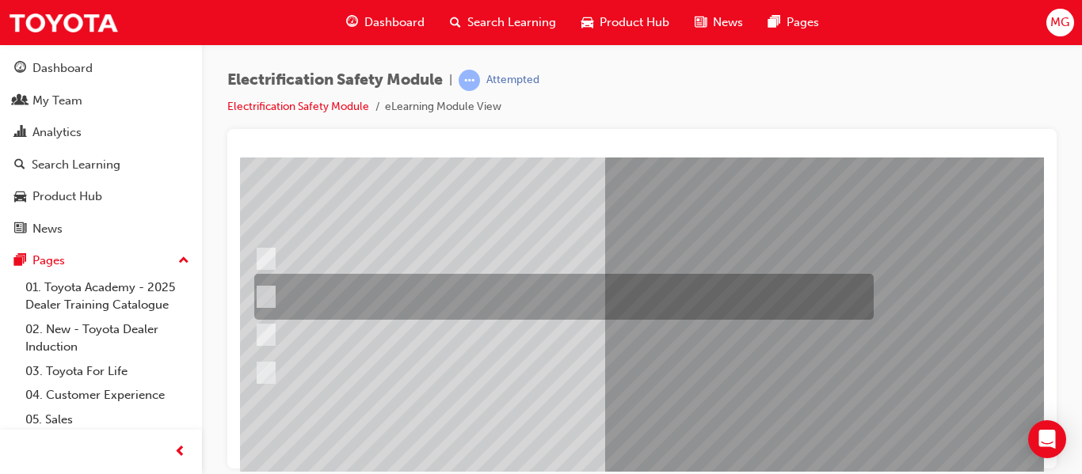
click at [268, 294] on input "To provide added protection against electrical shock in conjunction with electr…" at bounding box center [262, 296] width 17 height 17
radio input "true"
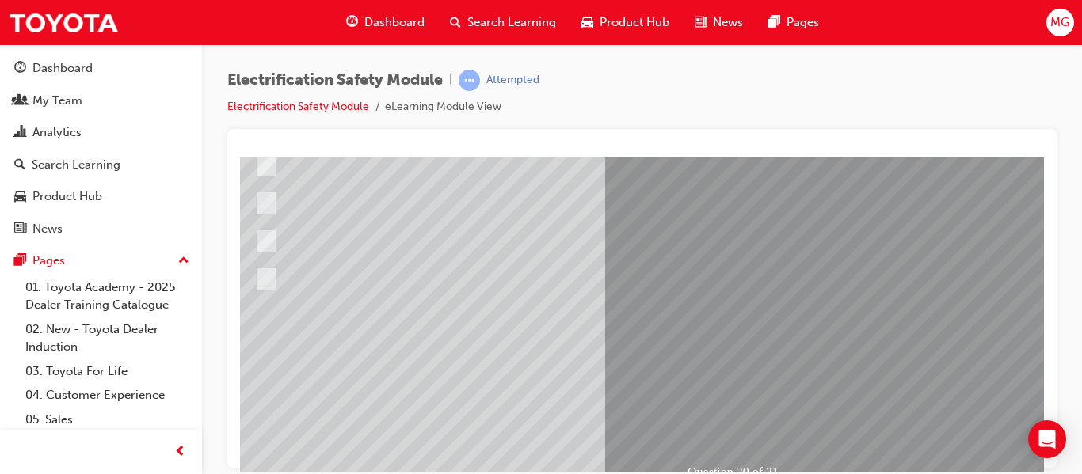
scroll to position [233, 41]
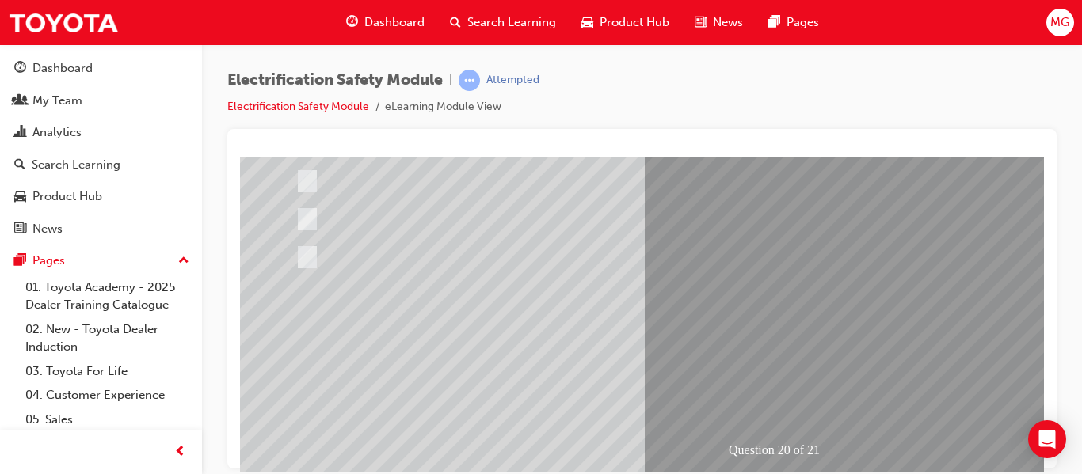
scroll to position [255, 0]
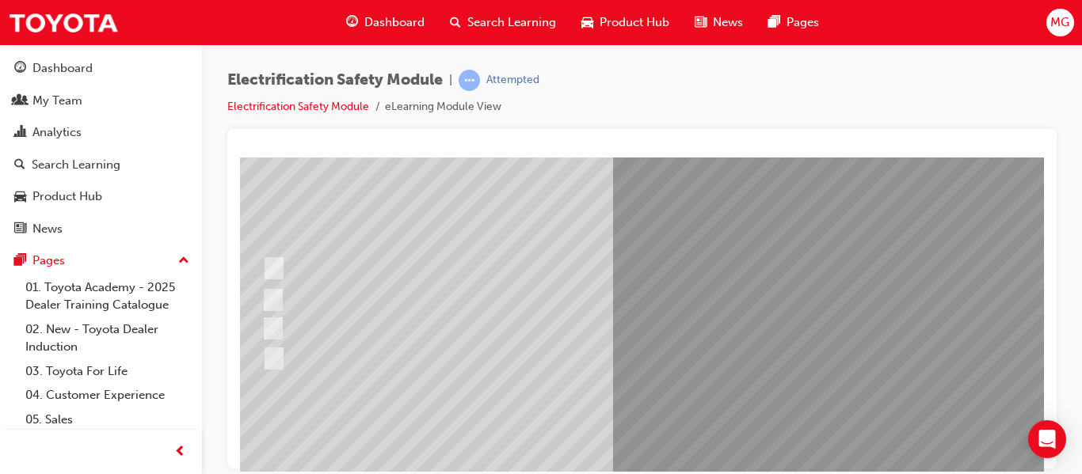
scroll to position [130, 33]
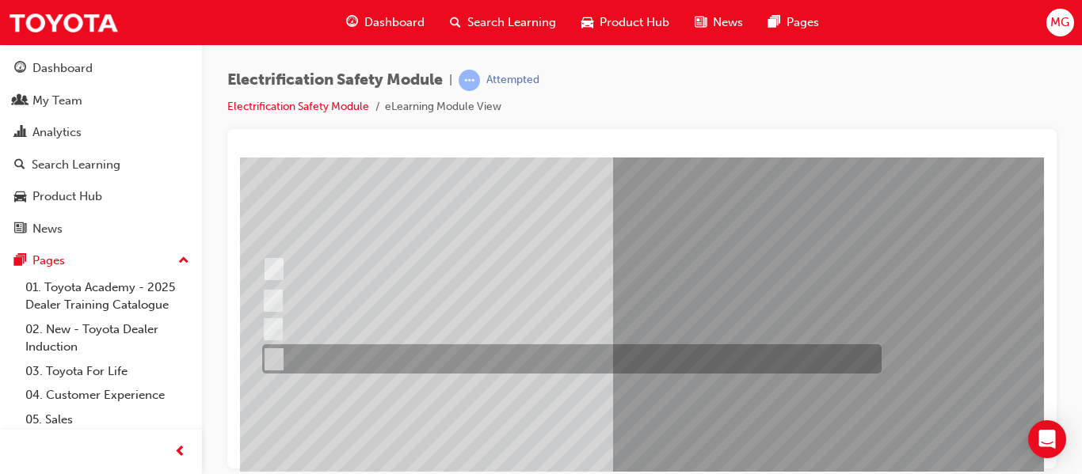
click at [276, 358] on input "All these items should be removed to improve safety" at bounding box center [270, 359] width 17 height 17
radio input "true"
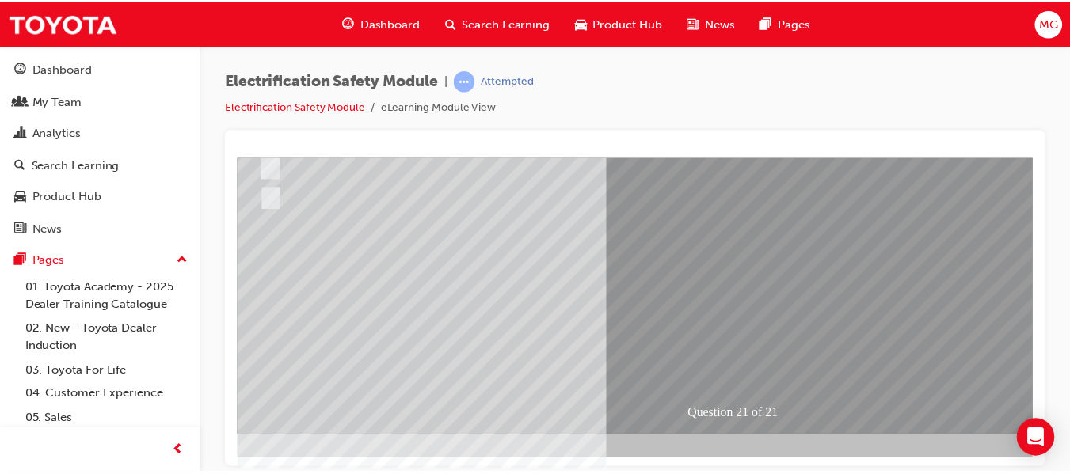
scroll to position [291, 33]
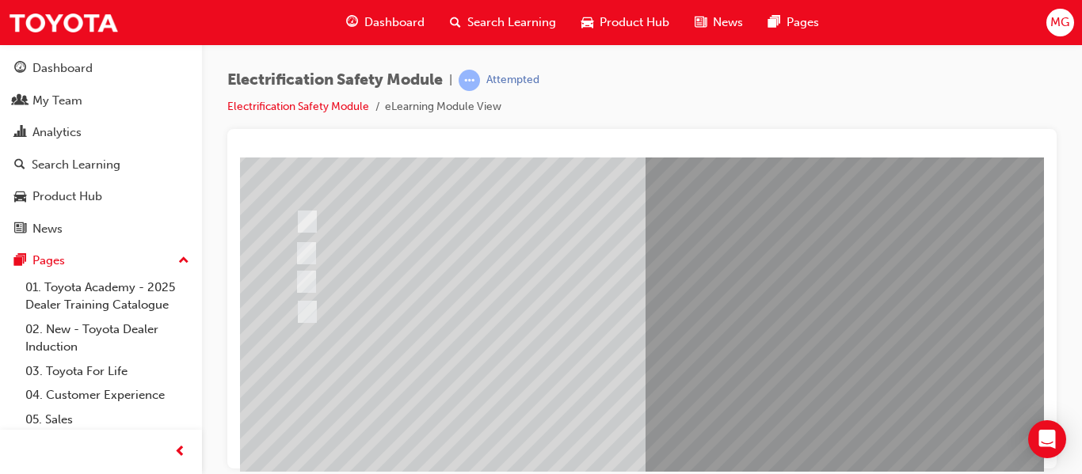
scroll to position [176, 0]
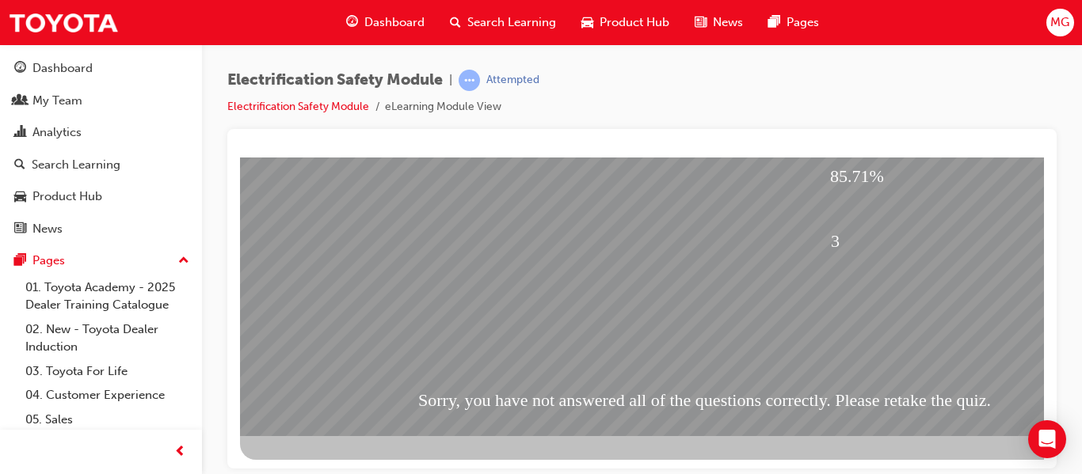
scroll to position [291, 0]
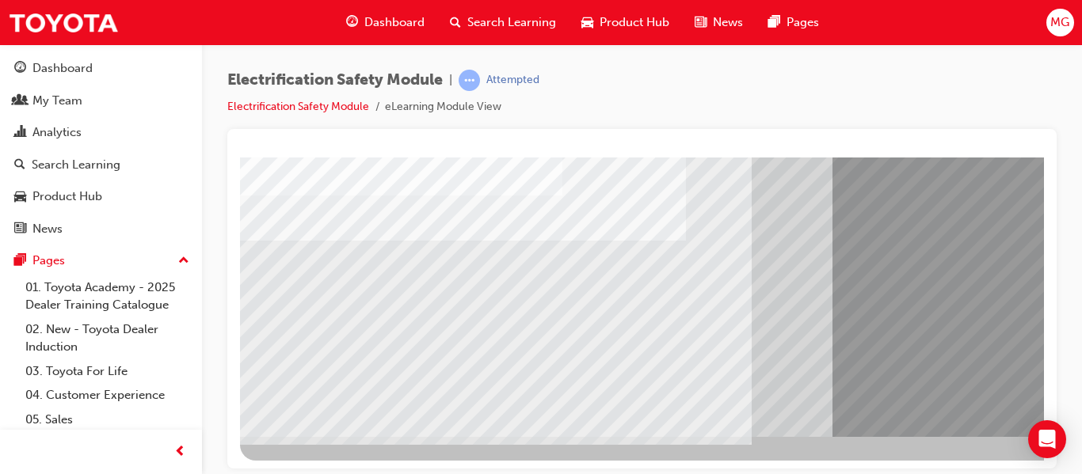
scroll to position [0, 0]
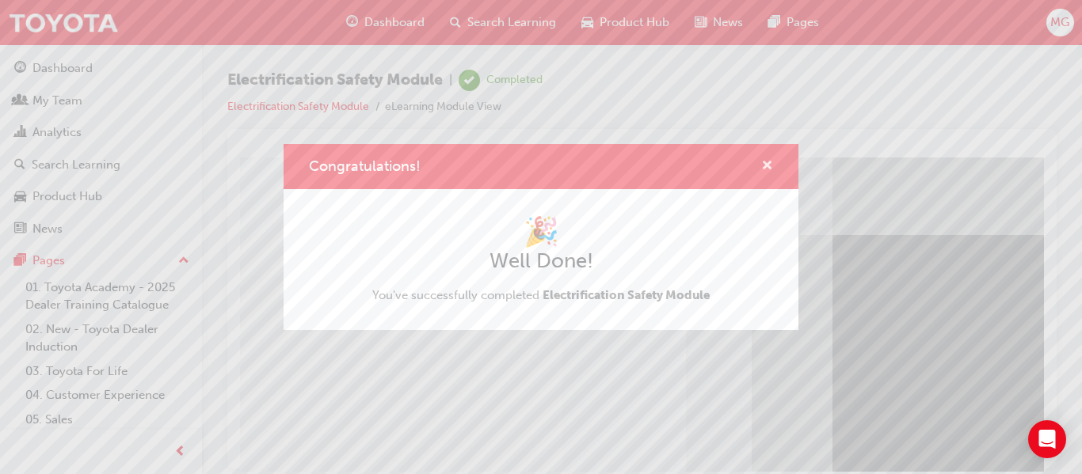
click at [767, 167] on span "cross-icon" at bounding box center [767, 167] width 12 height 14
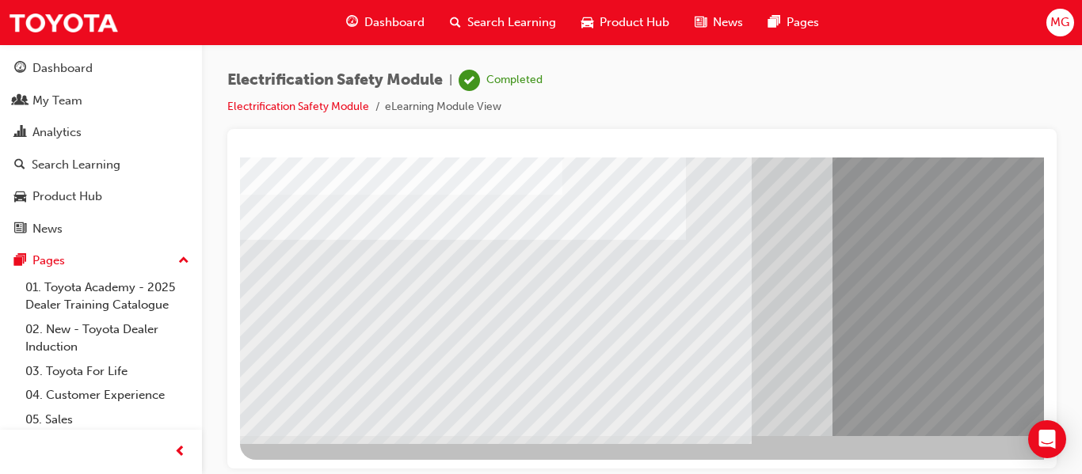
scroll to position [286, 0]
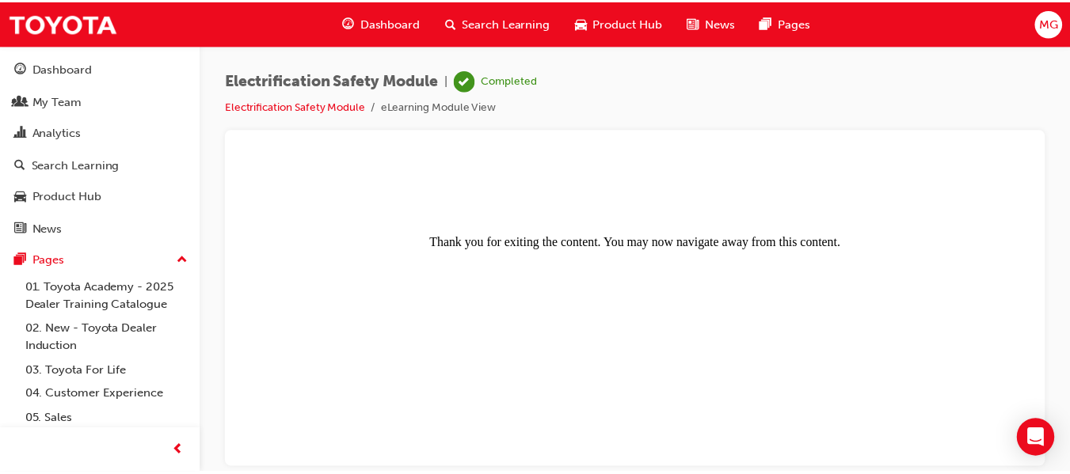
scroll to position [0, 0]
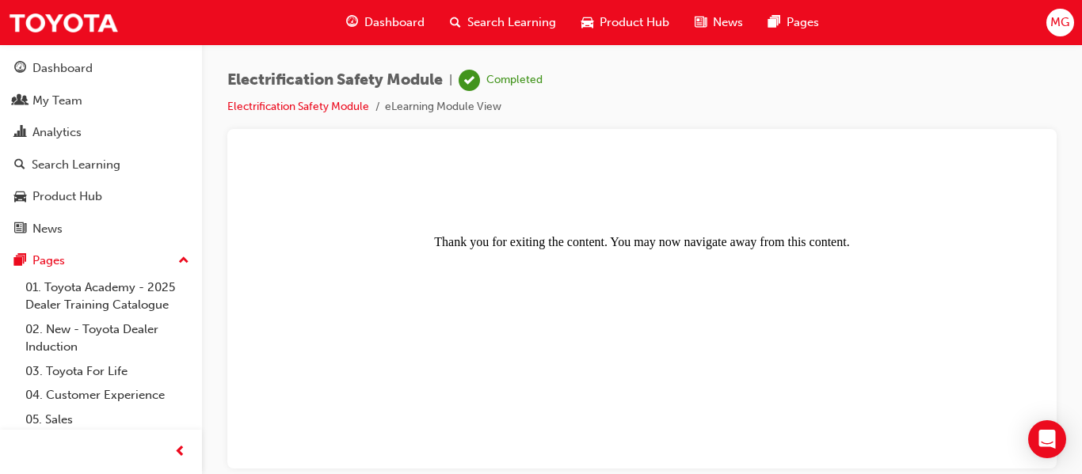
click at [397, 23] on span "Dashboard" at bounding box center [394, 22] width 60 height 18
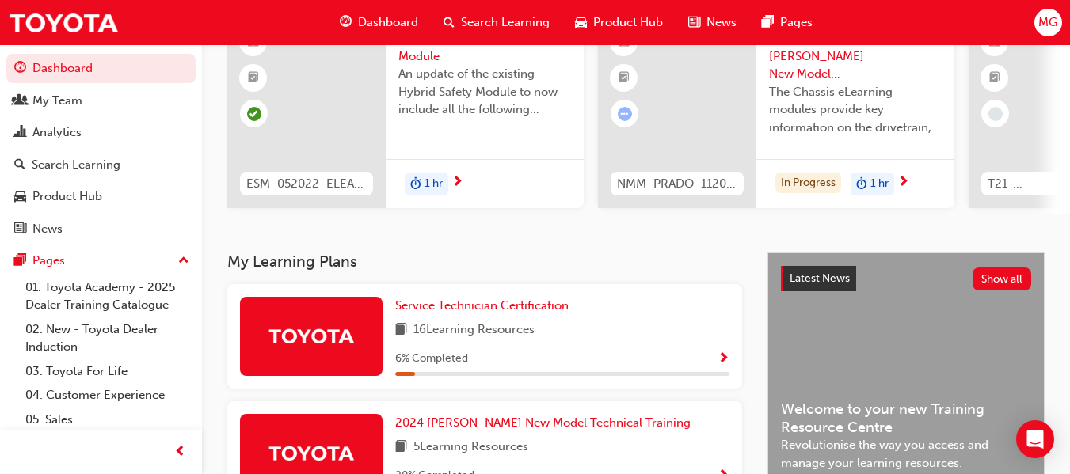
scroll to position [158, 0]
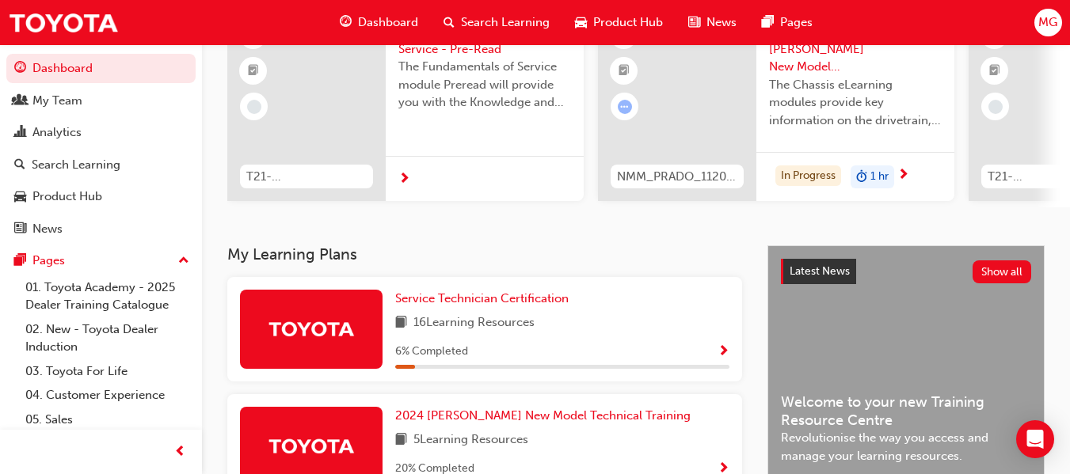
click at [724, 357] on span "Show Progress" at bounding box center [724, 352] width 12 height 14
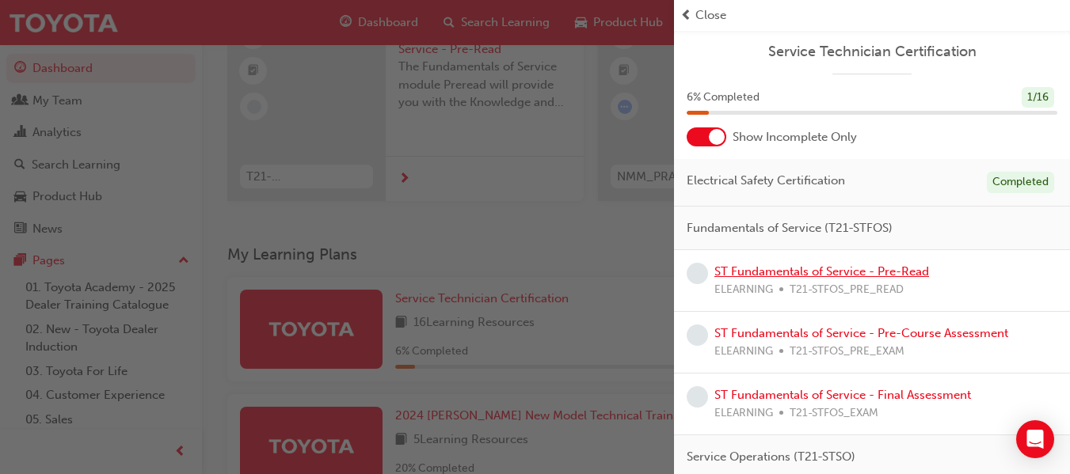
click at [809, 276] on link "ST Fundamentals of Service - Pre-Read" at bounding box center [821, 272] width 215 height 14
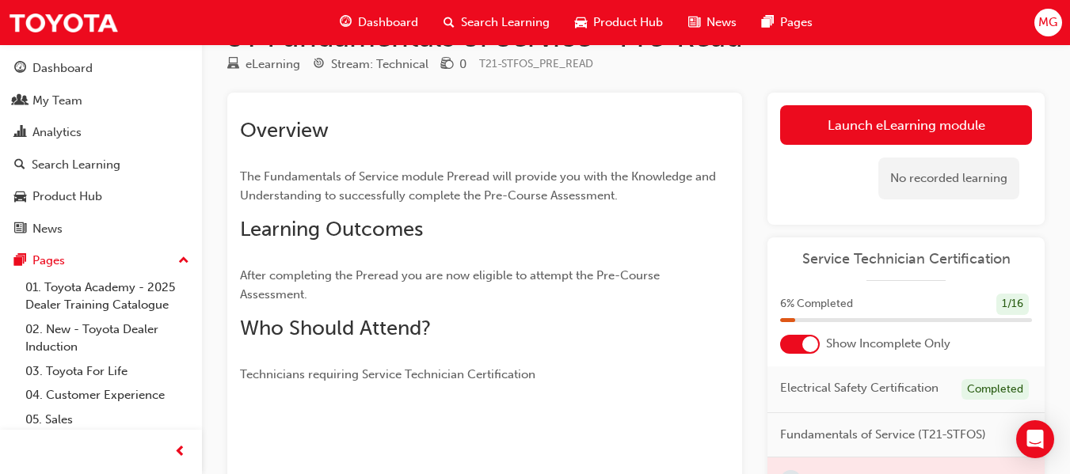
scroll to position [51, 0]
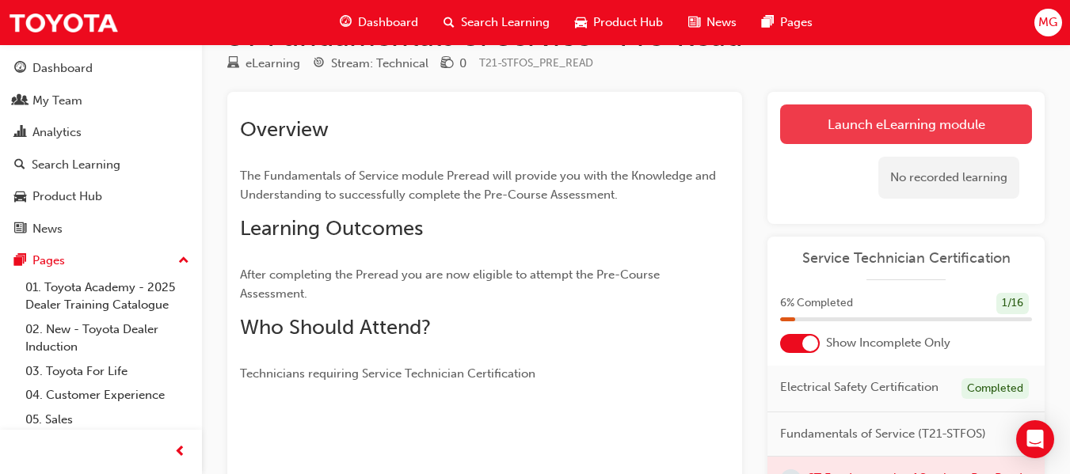
click at [913, 126] on link "Launch eLearning module" at bounding box center [906, 125] width 252 height 40
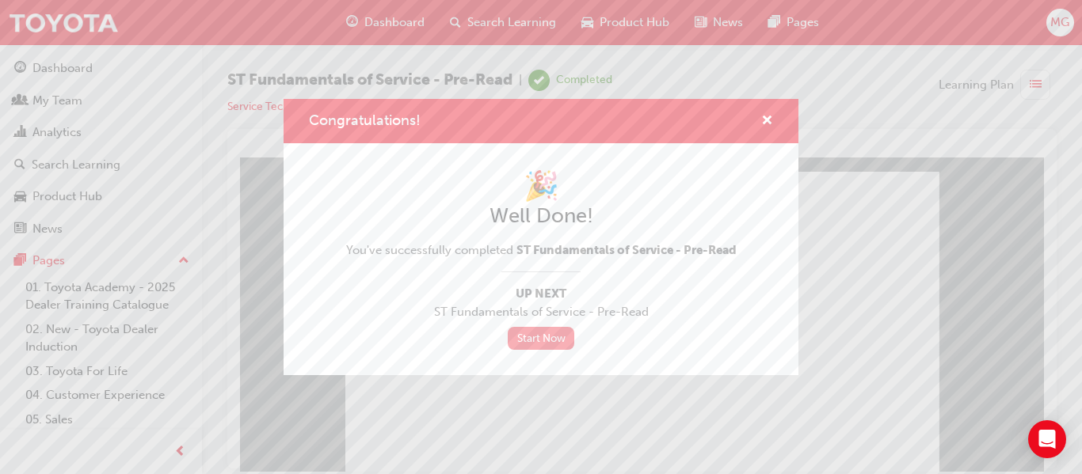
click at [540, 337] on link "Start Now" at bounding box center [541, 338] width 67 height 23
click at [548, 339] on link "Start Now" at bounding box center [541, 338] width 67 height 23
click at [767, 121] on span "cross-icon" at bounding box center [767, 122] width 12 height 14
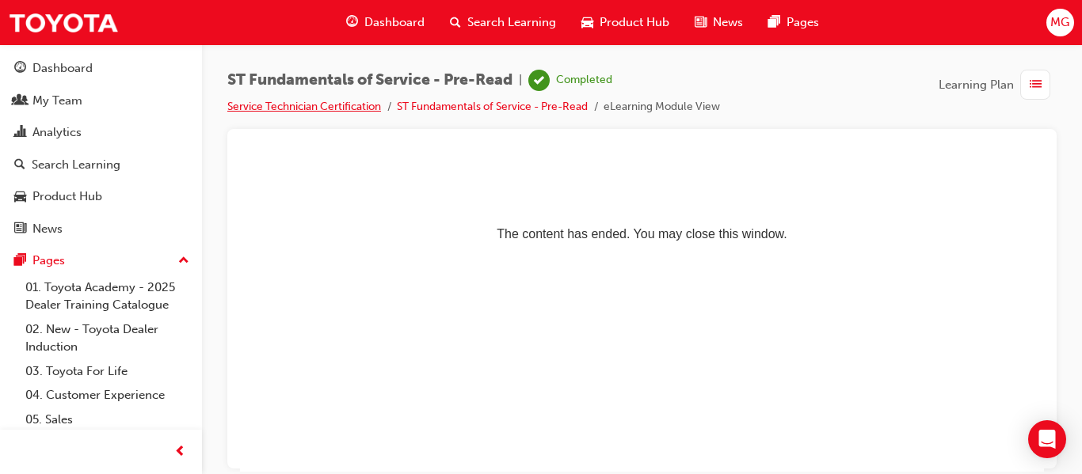
click at [345, 103] on link "Service Technician Certification" at bounding box center [304, 106] width 154 height 13
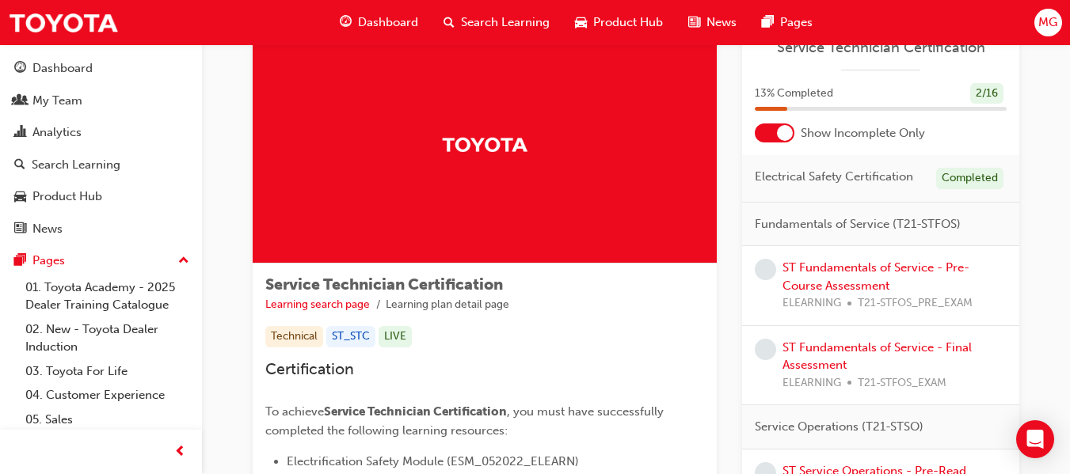
scroll to position [57, 0]
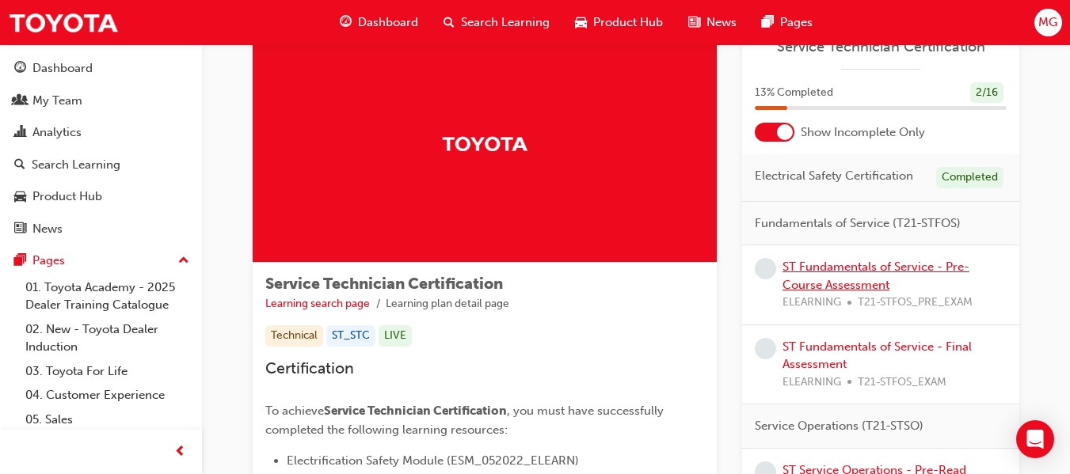
click at [832, 271] on link "ST Fundamentals of Service - Pre-Course Assessment" at bounding box center [875, 276] width 187 height 32
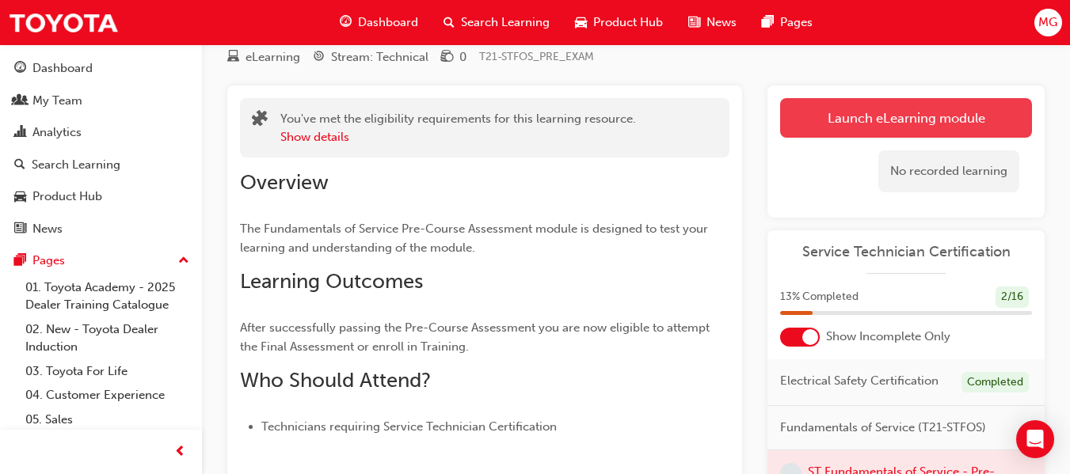
click at [884, 120] on link "Launch eLearning module" at bounding box center [906, 118] width 252 height 40
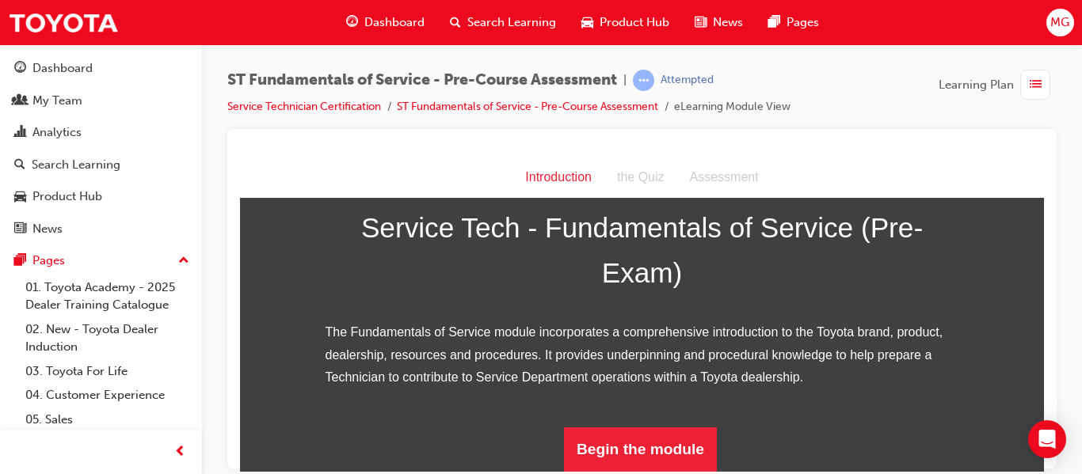
scroll to position [259, 0]
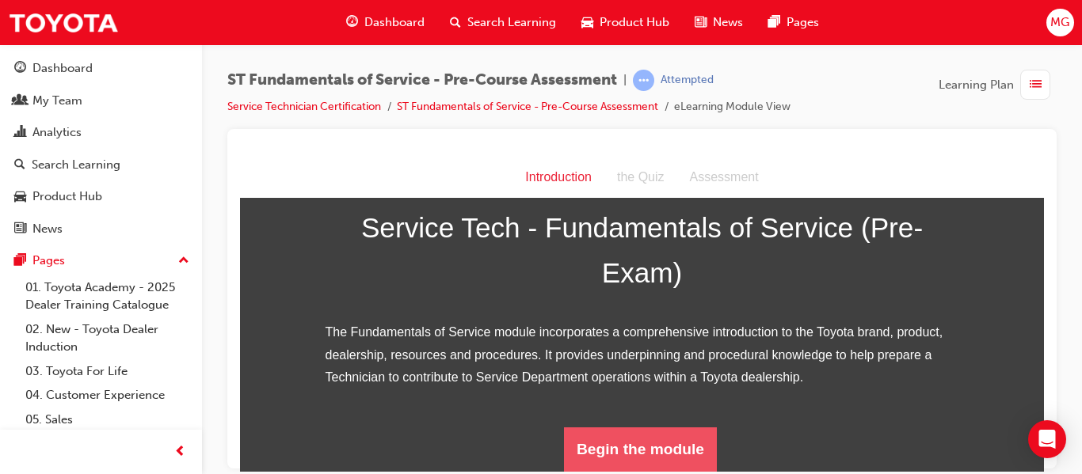
click at [656, 440] on button "Begin the module" at bounding box center [640, 449] width 153 height 44
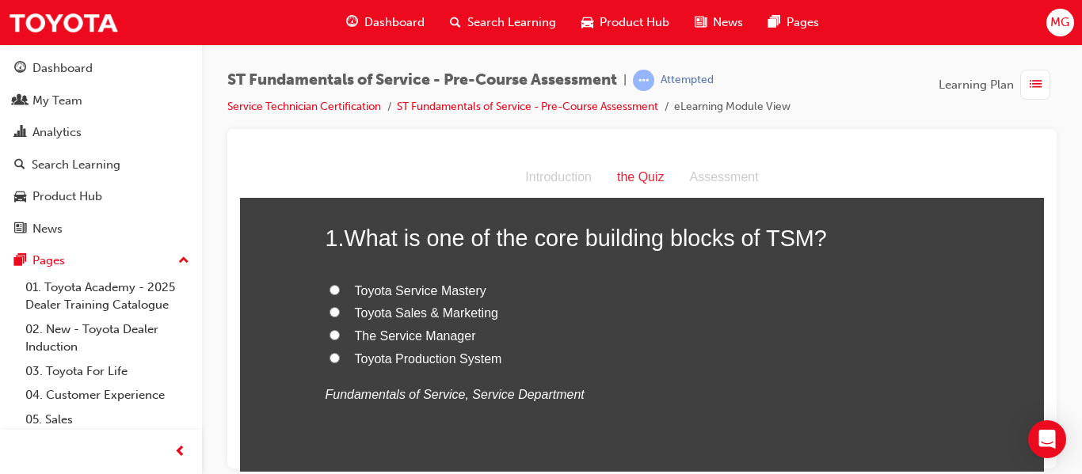
scroll to position [78, 0]
click at [331, 354] on input "Toyota Production System" at bounding box center [334, 356] width 10 height 10
radio input "true"
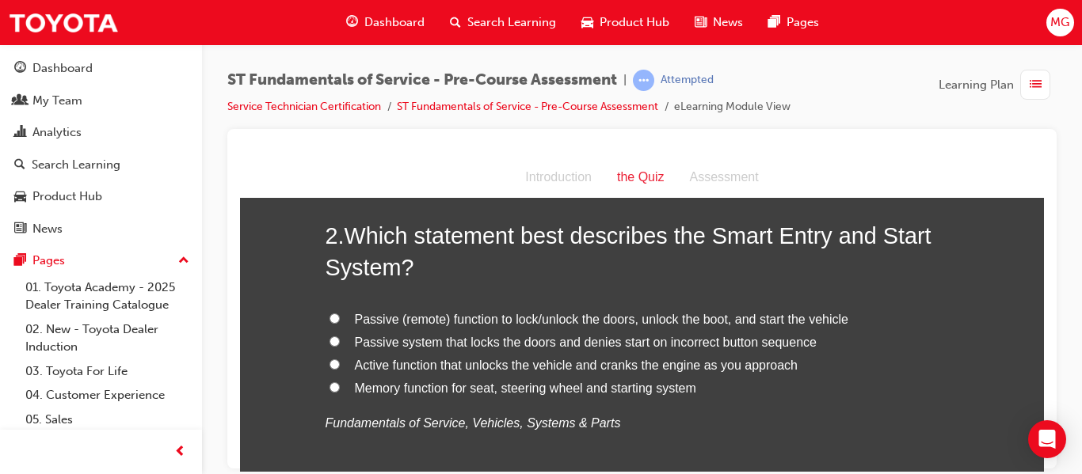
scroll to position [417, 0]
click at [329, 318] on input "Passive (remote) function to lock/unlock the doors, unlock the boot, and start …" at bounding box center [334, 317] width 10 height 10
radio input "true"
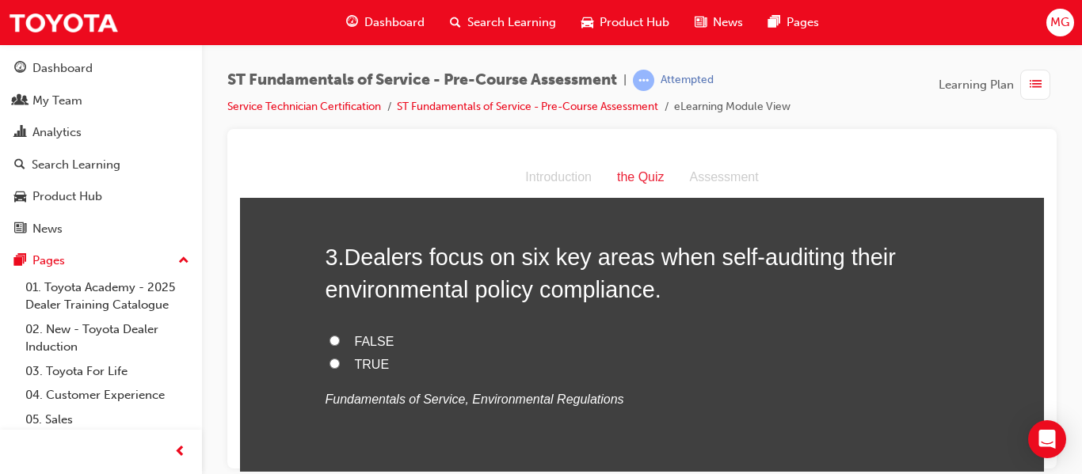
scroll to position [764, 0]
click at [329, 363] on input "TRUE" at bounding box center [334, 362] width 10 height 10
radio input "true"
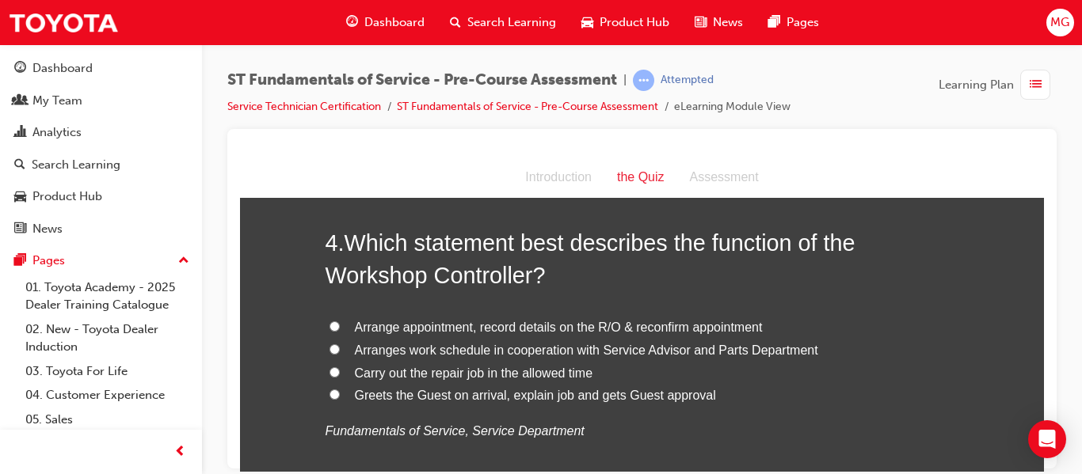
scroll to position [1102, 0]
